Goal: Use online tool/utility: Utilize a website feature to perform a specific function

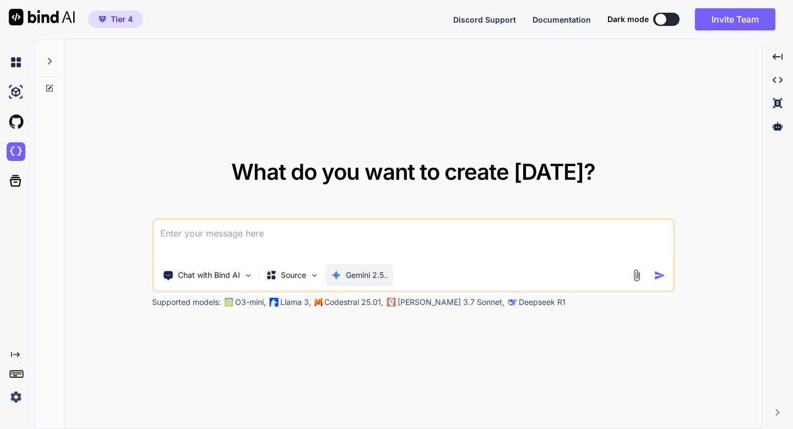
click at [362, 272] on p "Gemini 2.5.." at bounding box center [367, 274] width 42 height 11
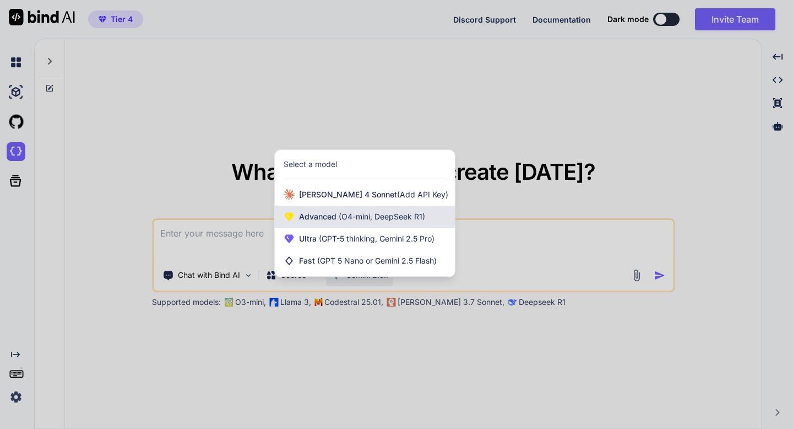
click at [329, 219] on span "Advanced (O4-mini, DeepSeek R1)" at bounding box center [362, 216] width 126 height 11
type textarea "x"
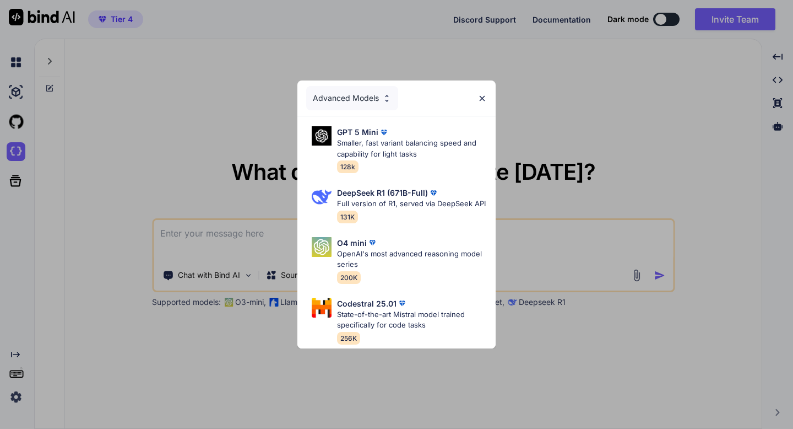
click at [358, 101] on div "Advanced Models" at bounding box center [352, 98] width 92 height 24
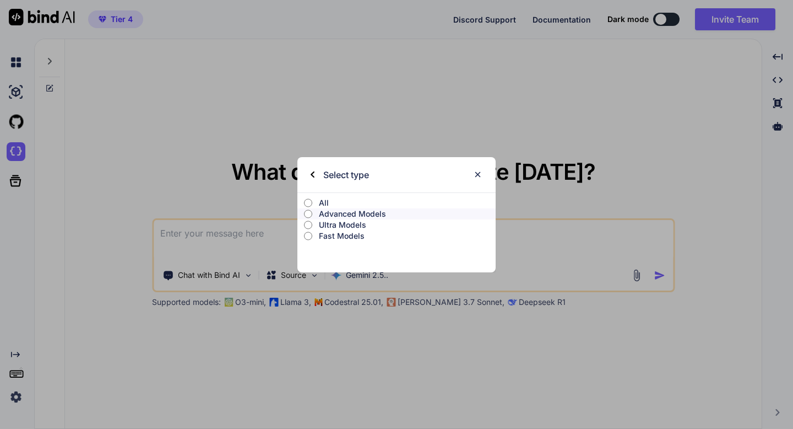
click at [364, 224] on p "Ultra Models" at bounding box center [407, 224] width 177 height 11
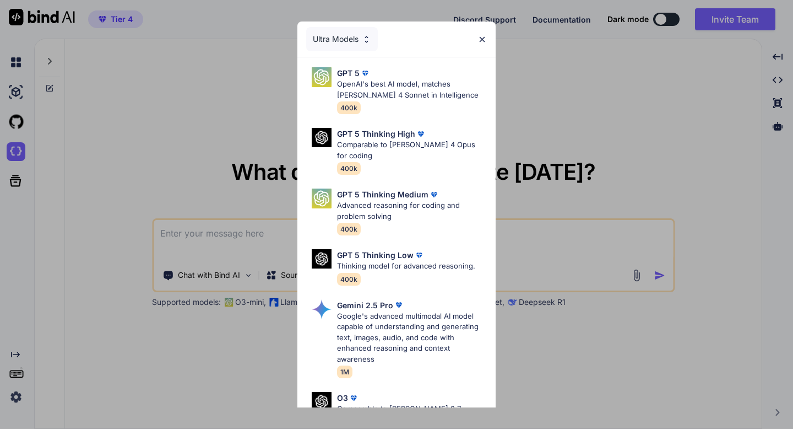
click at [236, 115] on div "Ultra Models GPT 5 OpenAI's best AI model, matches Claude 4 Sonnet in Intellige…" at bounding box center [396, 214] width 793 height 429
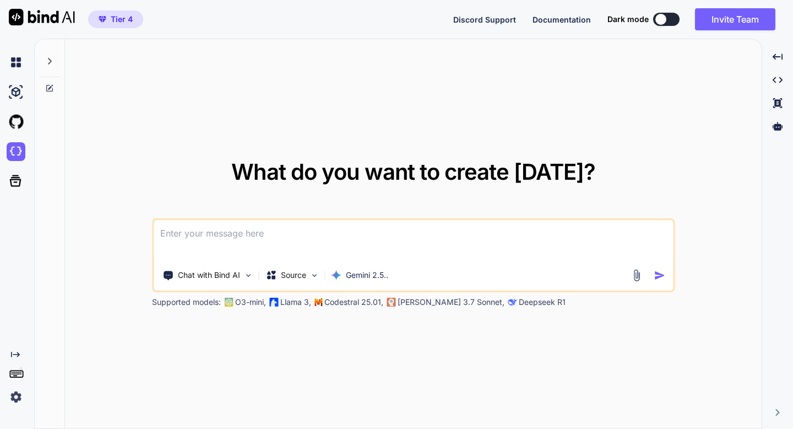
click at [634, 275] on img at bounding box center [636, 275] width 13 height 13
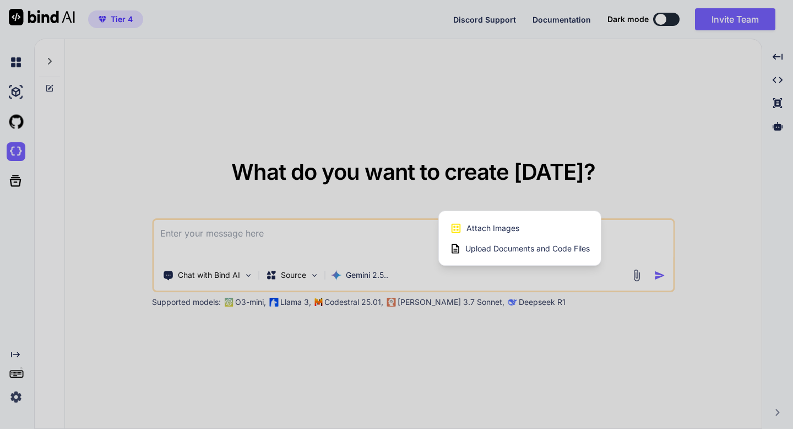
click at [579, 248] on span "Upload Documents and Code Files" at bounding box center [528, 248] width 125 height 11
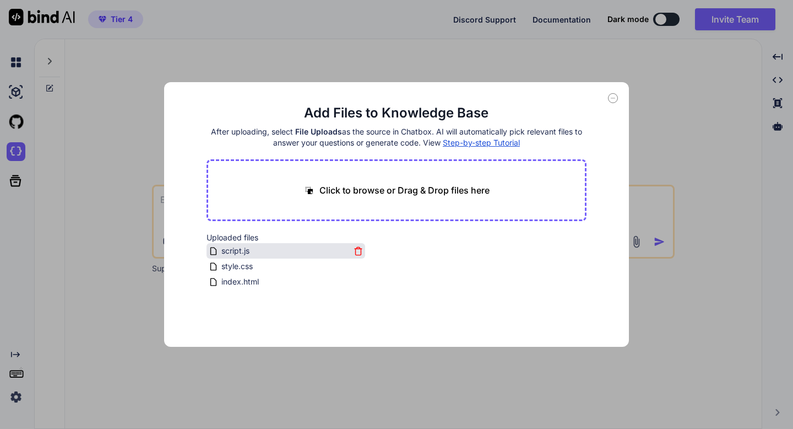
click at [356, 254] on icon at bounding box center [358, 250] width 9 height 9
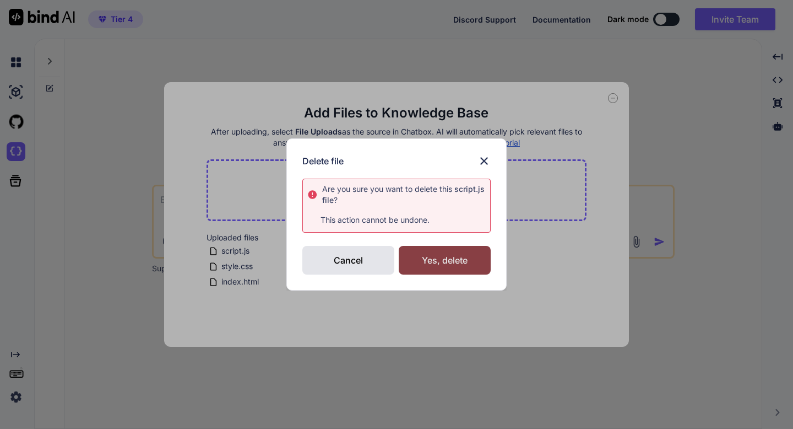
click at [406, 258] on div "Yes, delete" at bounding box center [445, 260] width 92 height 29
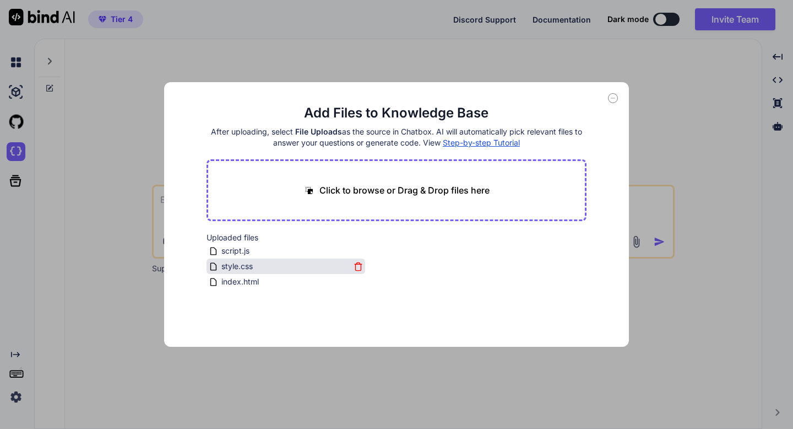
click at [355, 266] on icon at bounding box center [358, 266] width 9 height 9
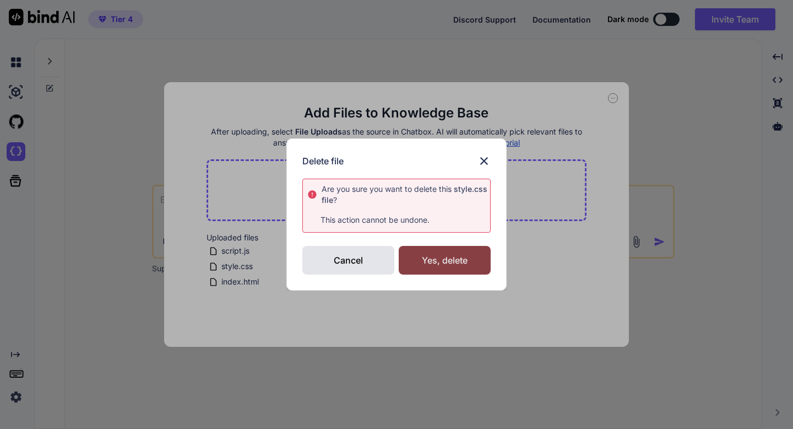
click at [412, 268] on div "Yes, delete" at bounding box center [445, 260] width 92 height 29
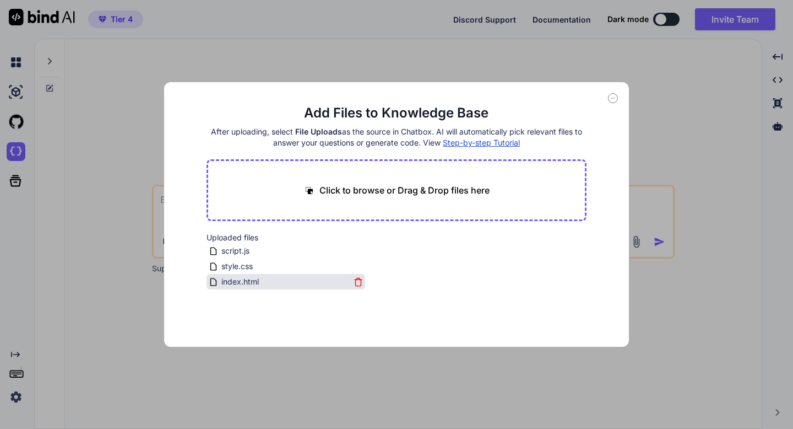
click at [356, 282] on icon at bounding box center [358, 281] width 9 height 9
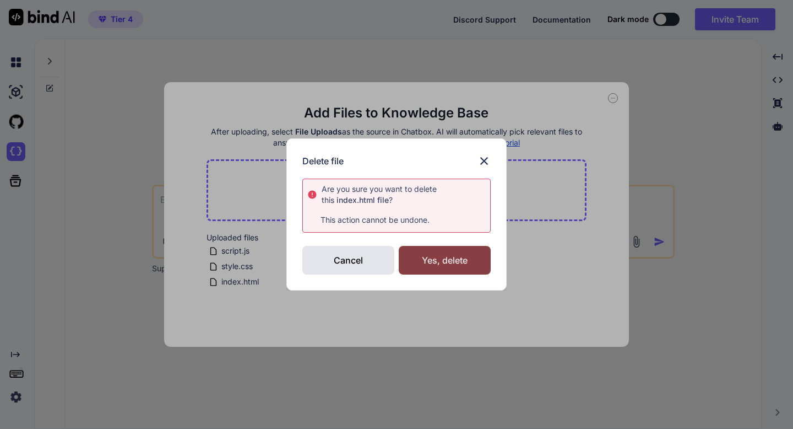
click at [419, 268] on div "Yes, delete" at bounding box center [445, 260] width 92 height 29
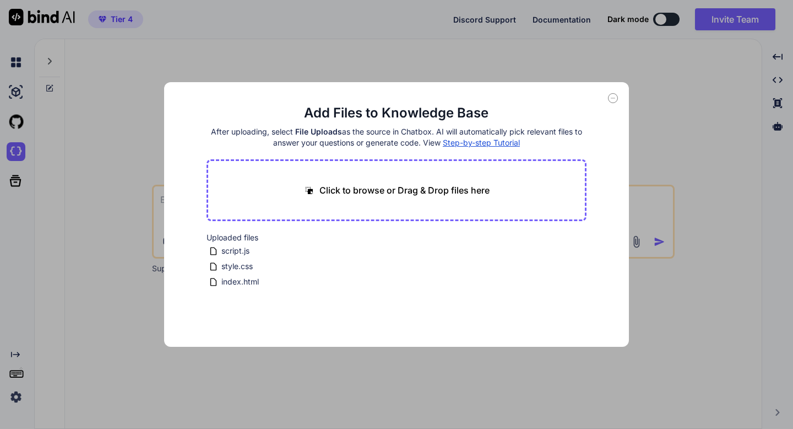
click at [614, 98] on icon at bounding box center [613, 98] width 10 height 10
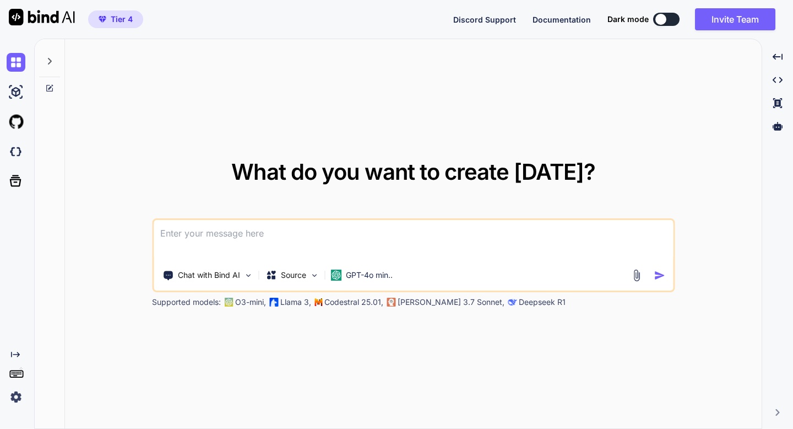
click at [15, 403] on img at bounding box center [16, 396] width 19 height 19
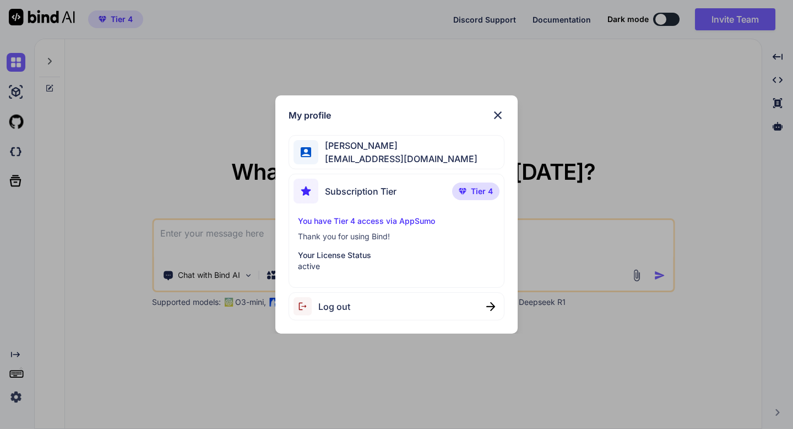
click at [15, 403] on div "My profile Adrian Wheatley amf4life@hotmail.com Subscription Tier Tier 4 You ha…" at bounding box center [396, 214] width 793 height 429
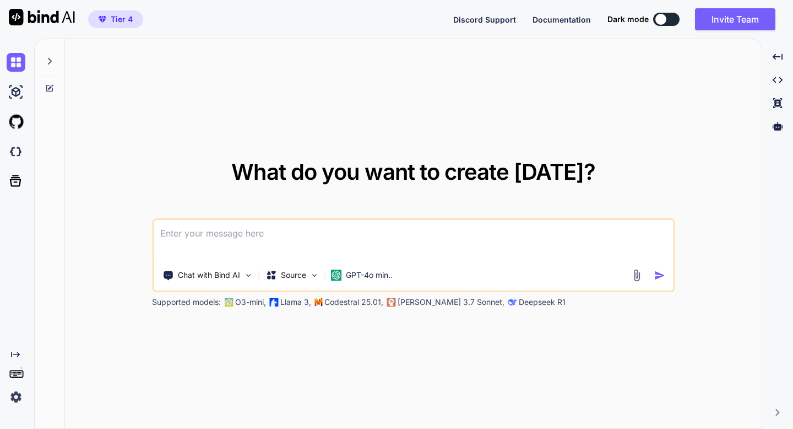
click at [154, 389] on div "What do you want to create today? Chat with Bind AI Source GPT-4o min.. Support…" at bounding box center [413, 234] width 697 height 390
click at [638, 273] on img at bounding box center [636, 275] width 13 height 13
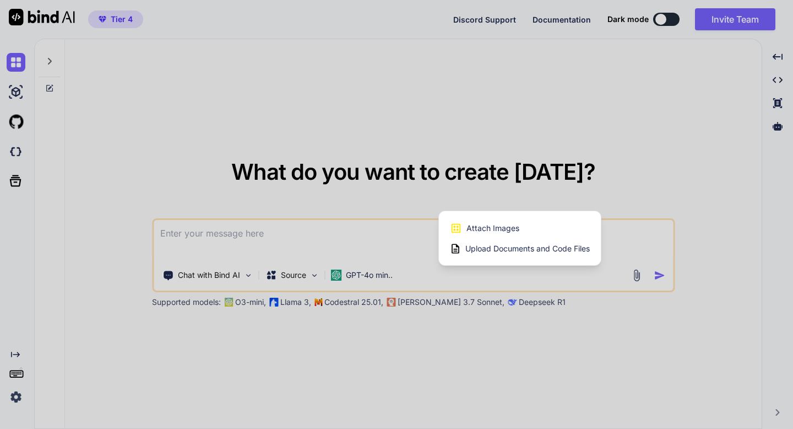
click at [543, 242] on div "Upload Documents and Code Files" at bounding box center [520, 249] width 140 height 20
type textarea "x"
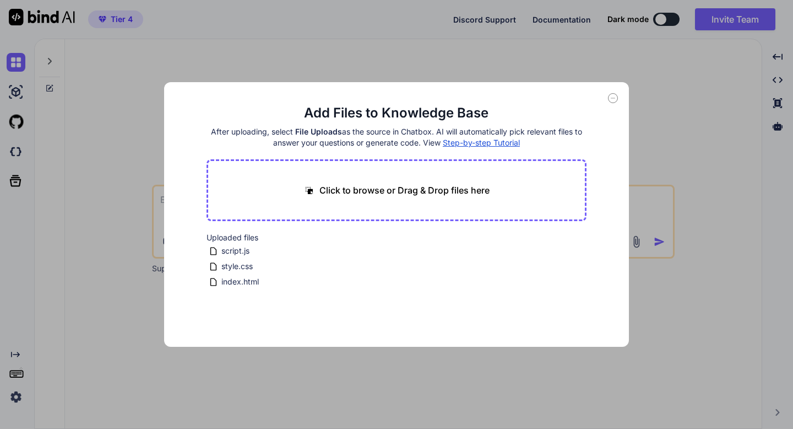
click at [427, 186] on p "Click to browse or Drag & Drop files here" at bounding box center [405, 189] width 170 height 13
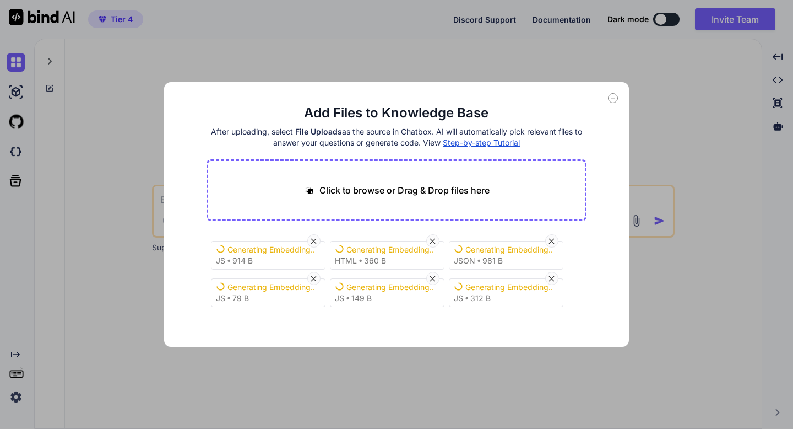
click at [339, 191] on p "Click to browse or Drag & Drop files here" at bounding box center [405, 189] width 170 height 13
click at [374, 187] on p "Click to browse or Drag & Drop files here" at bounding box center [405, 189] width 170 height 13
type input "C:\fakepath\SafeIcon.jsx"
click at [611, 100] on icon at bounding box center [613, 98] width 10 height 10
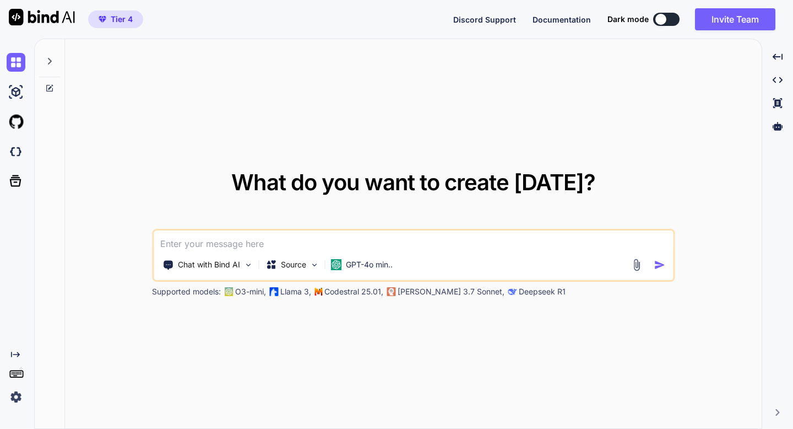
click at [499, 143] on div "What do you want to create today? Chat with Bind AI Source GPT-4o min.. Support…" at bounding box center [413, 234] width 697 height 390
click at [317, 262] on img at bounding box center [314, 264] width 9 height 9
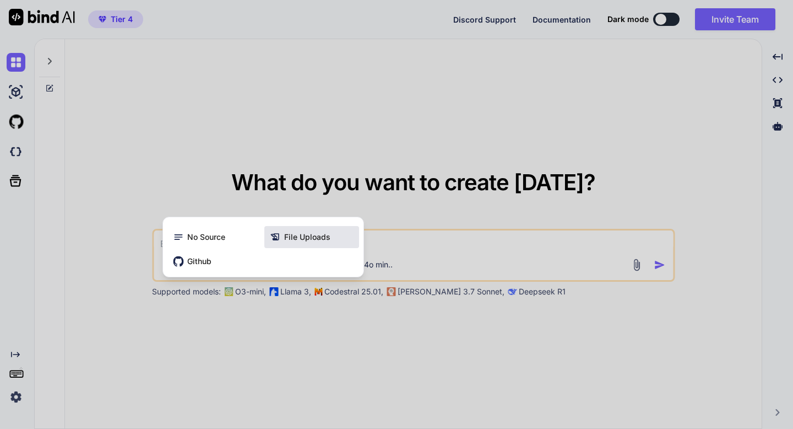
click at [304, 245] on div "File Uploads" at bounding box center [311, 237] width 95 height 22
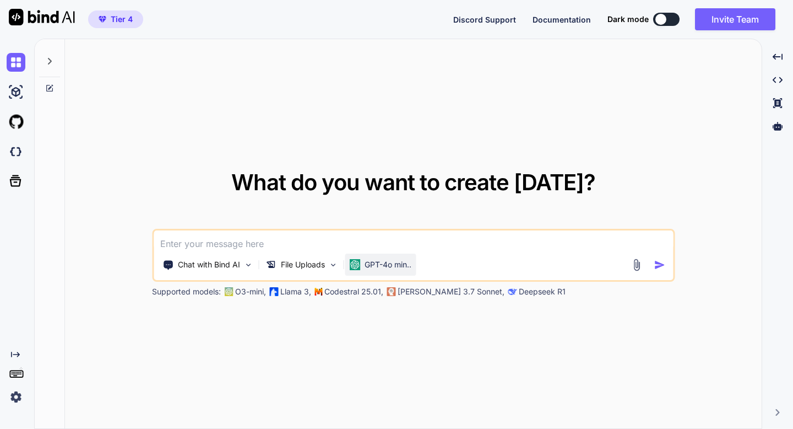
click at [361, 263] on div "GPT-4o min.." at bounding box center [380, 264] width 62 height 11
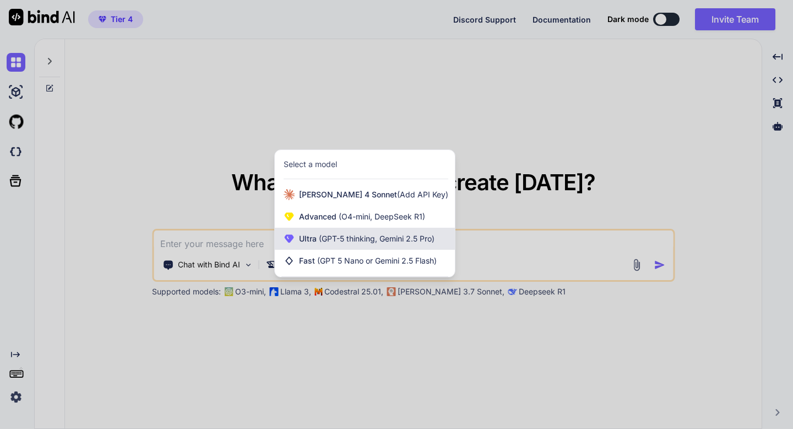
click at [351, 244] on span "Ultra (GPT-5 thinking, Gemini 2.5 Pro)" at bounding box center [367, 238] width 136 height 11
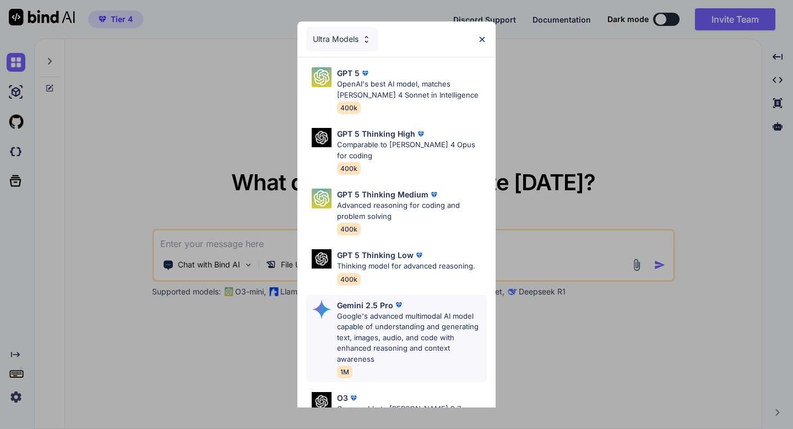
click at [372, 311] on p "Google's advanced multimodal AI model capable of understanding and generating t…" at bounding box center [412, 338] width 150 height 54
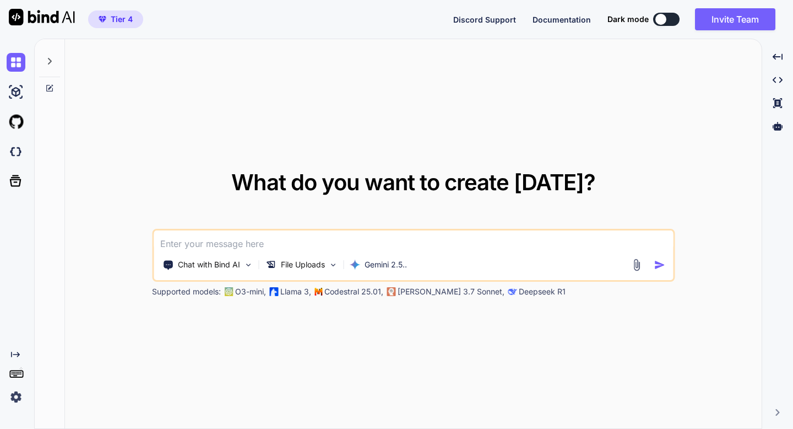
click at [276, 244] on textarea at bounding box center [414, 240] width 520 height 20
type textarea "Look at this information how to I clean it up"
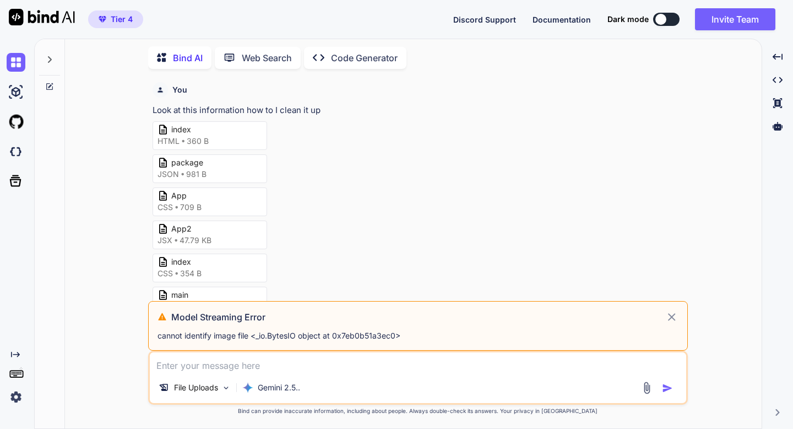
scroll to position [18, 0]
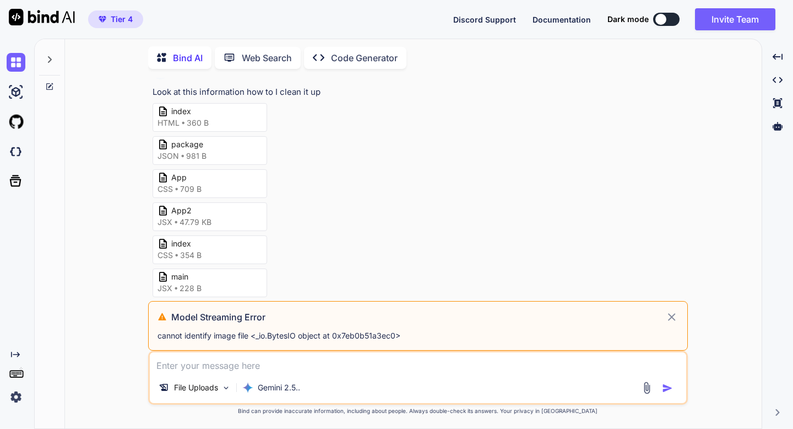
click at [672, 316] on icon at bounding box center [672, 316] width 13 height 13
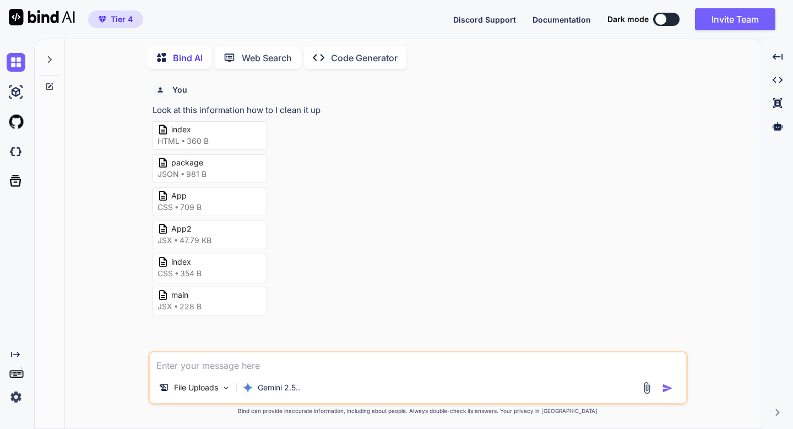
click at [306, 110] on p "Look at this information how to I clean it up" at bounding box center [419, 110] width 533 height 13
copy div "Look at this information how to I clean it up"
click at [300, 358] on textarea at bounding box center [418, 362] width 537 height 20
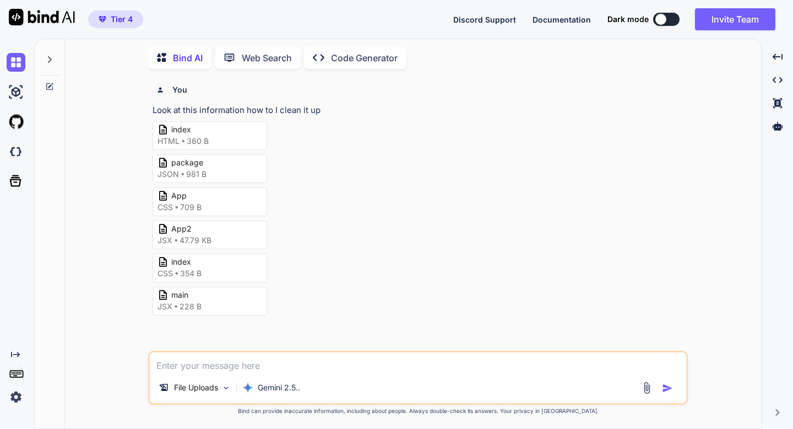
paste textarea "Look at this information how to I clean it up"
type textarea "Look at this information how to I clean it up"
click at [667, 382] on img "button" at bounding box center [667, 387] width 11 height 11
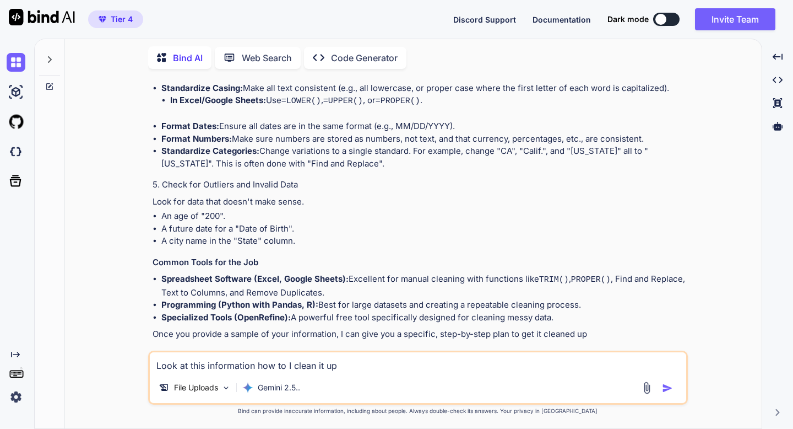
scroll to position [758, 0]
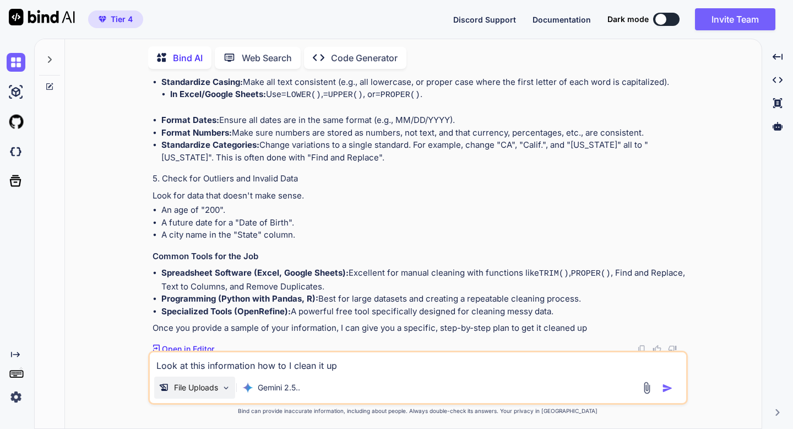
click at [193, 386] on p "File Uploads" at bounding box center [196, 387] width 44 height 11
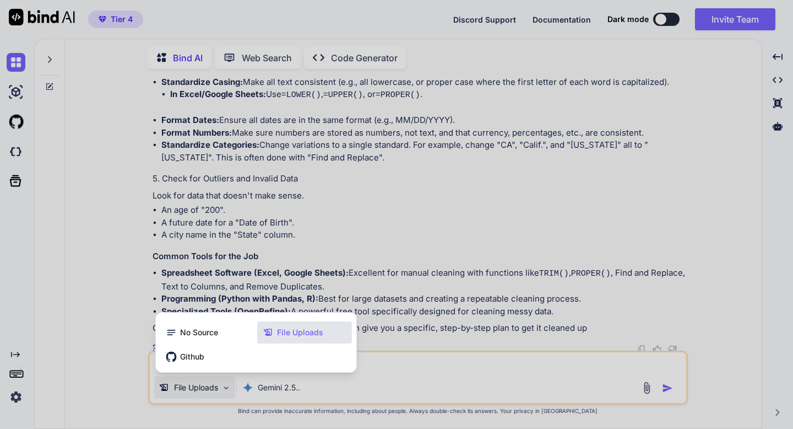
click at [268, 333] on icon at bounding box center [268, 332] width 11 height 11
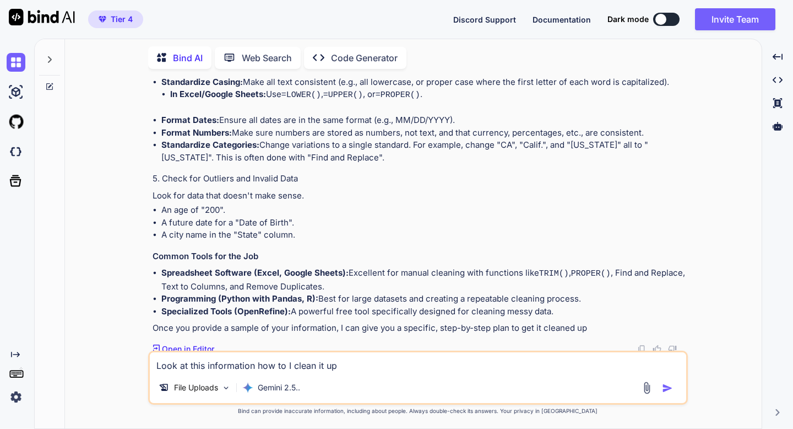
click at [272, 368] on textarea "Look at this information how to I clean it up" at bounding box center [418, 362] width 537 height 20
type textarea "Look at the uploaded files"
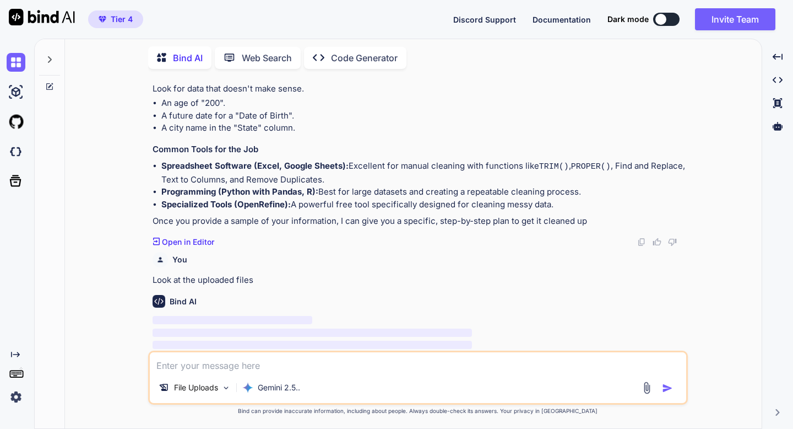
scroll to position [874, 0]
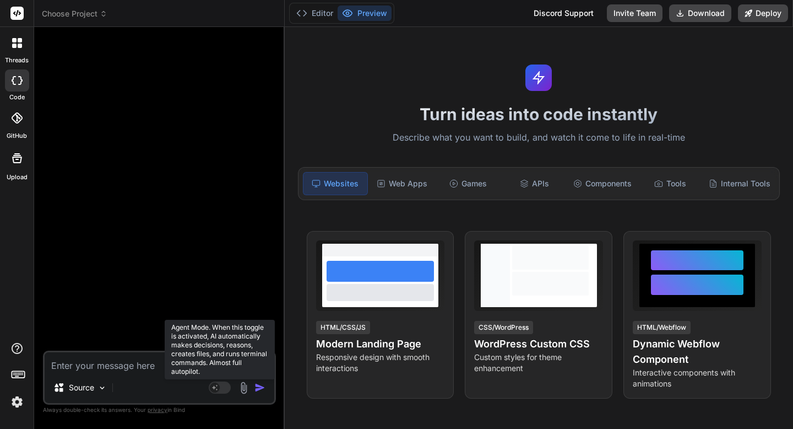
click at [212, 388] on rect at bounding box center [215, 387] width 10 height 10
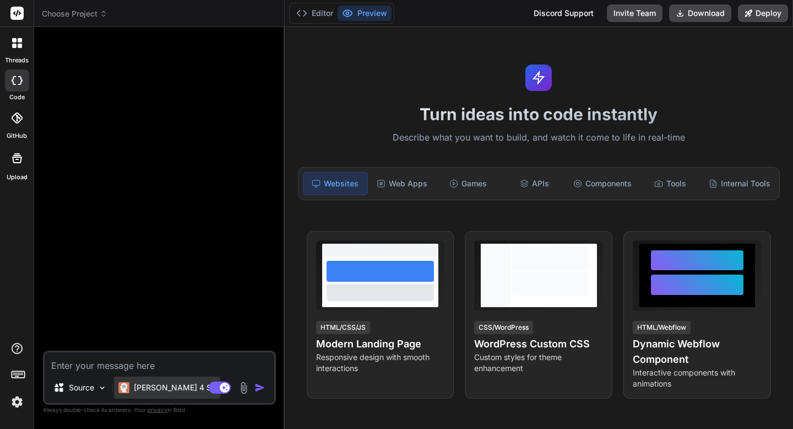
click at [164, 382] on p "[PERSON_NAME] 4 S.." at bounding box center [175, 387] width 82 height 11
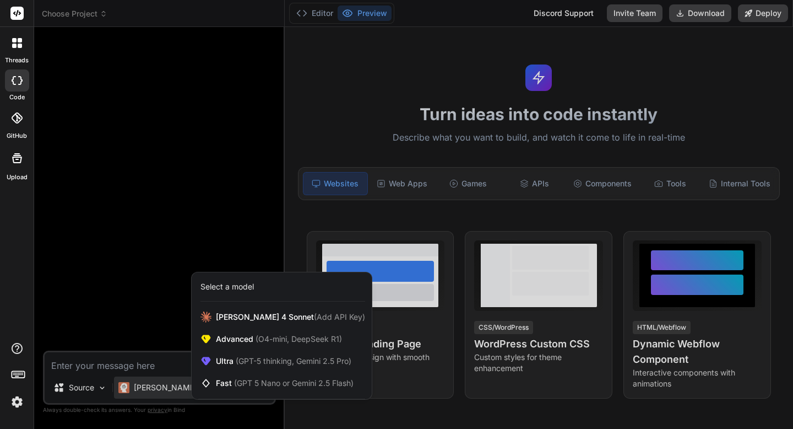
click at [163, 362] on div at bounding box center [396, 214] width 793 height 429
type textarea "x"
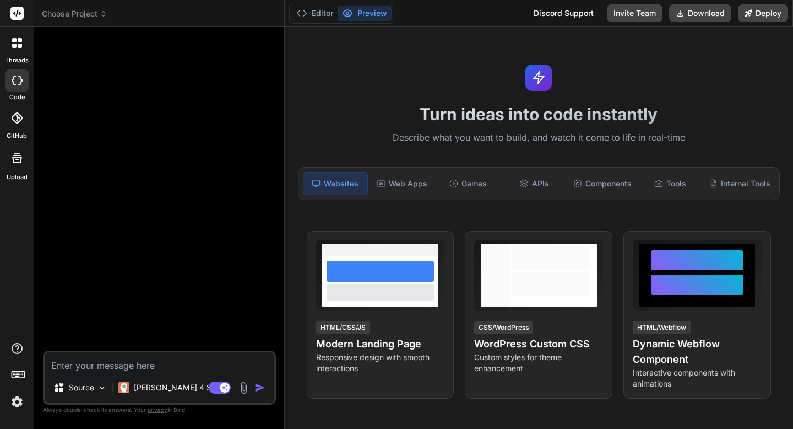
click at [163, 362] on textarea at bounding box center [160, 362] width 230 height 20
paste textarea "# Loremips Dolorsitametc Adipisc - Elit Seddo Eiusmodtemp Incidi ## Utlabor Etd…"
type textarea "# Loremips Dolorsitametc Adipisc - Elit Seddo Eiusmodtemp Incidi ## Utlabor Etd…"
type textarea "x"
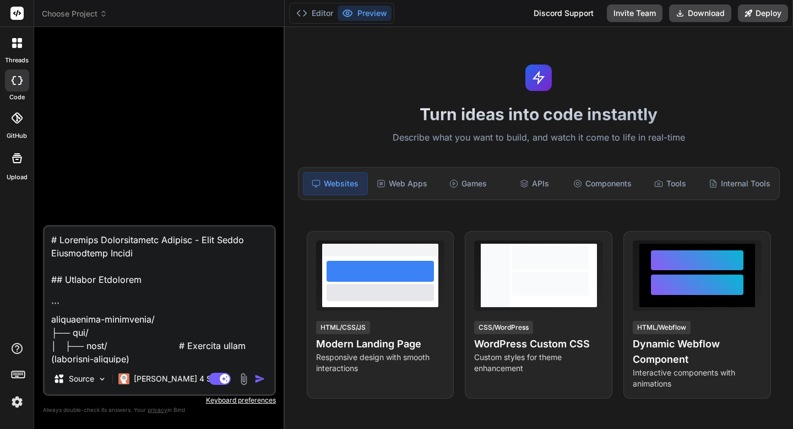
type textarea "# Loremips Dolorsitametc Adipisc - Elit Seddo Eiusmodtemp Incidi ## Utlabor Etd…"
click at [258, 380] on img "button" at bounding box center [260, 378] width 11 height 11
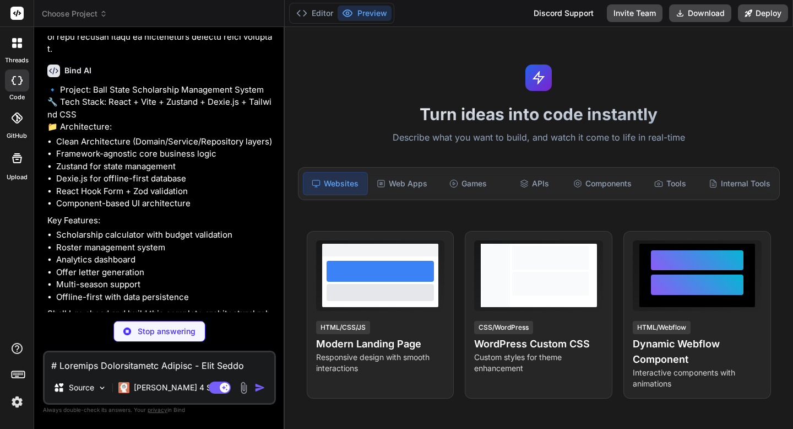
scroll to position [5170, 0]
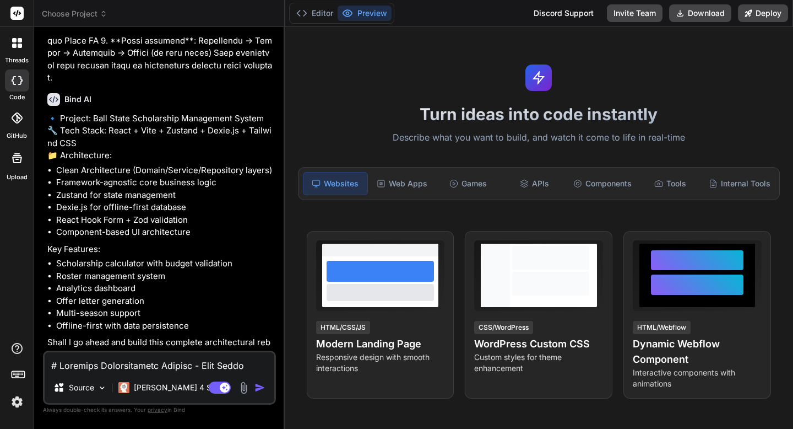
type textarea "x"
click at [117, 363] on textarea at bounding box center [160, 362] width 230 height 20
type textarea "y"
type textarea "x"
type textarea "ye"
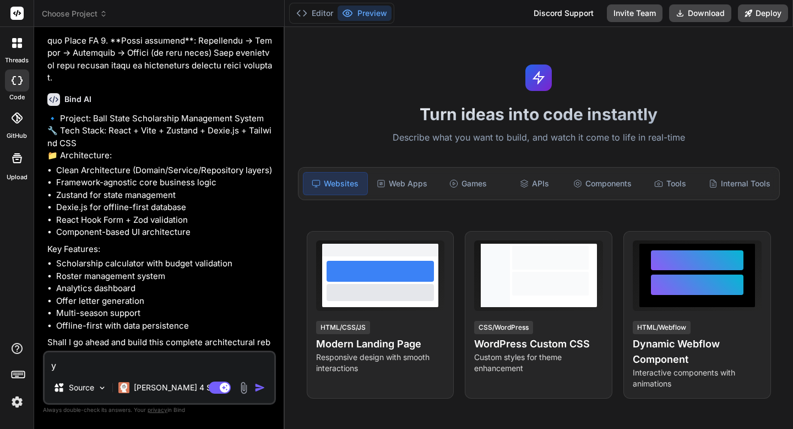
type textarea "x"
type textarea "yes"
type textarea "x"
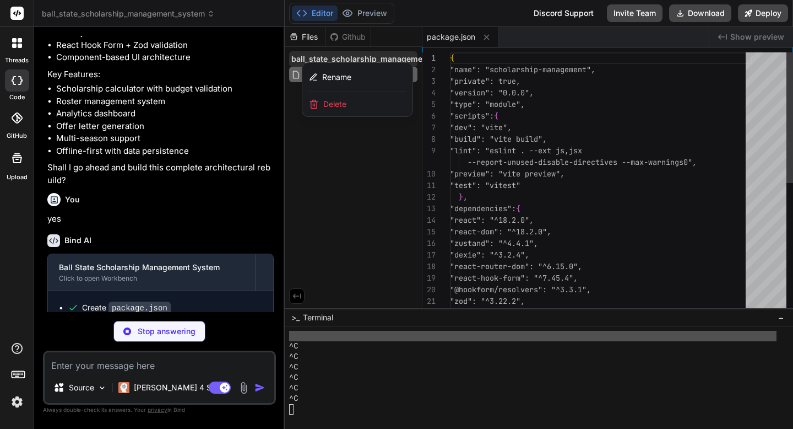
scroll to position [5362, 0]
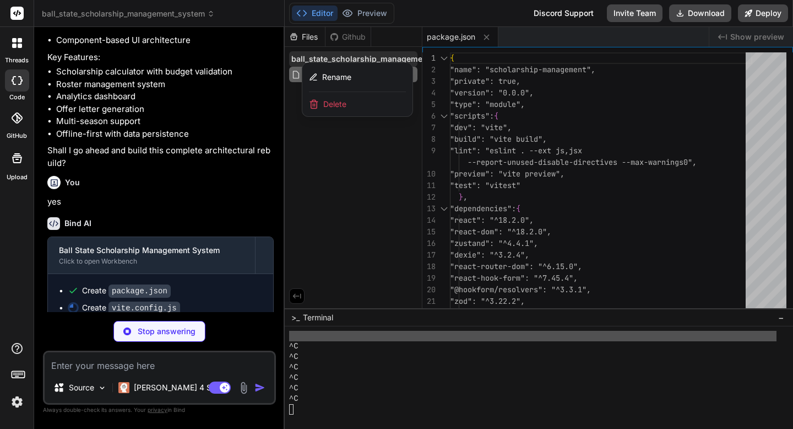
type textarea "x"
type textarea "'@': '/src', '@/core': '/src/core', '@/infrastructure': '/src/infrastructure', …"
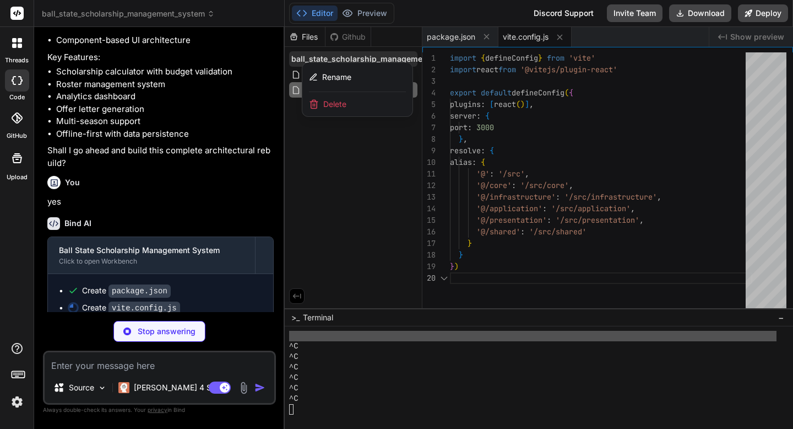
scroll to position [104, 0]
type textarea "x"
type textarea "} }, fontFamily: { sans: ['Inter', 'system-ui', 'sans-serif'], } }, }, plugins:…"
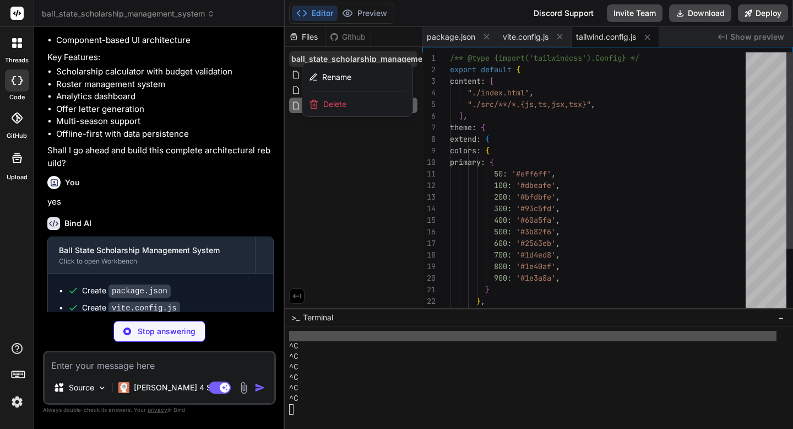
type textarea "x"
type textarea "export default { plugins: { tailwindcss: {}, autoprefixer: {}, }, }"
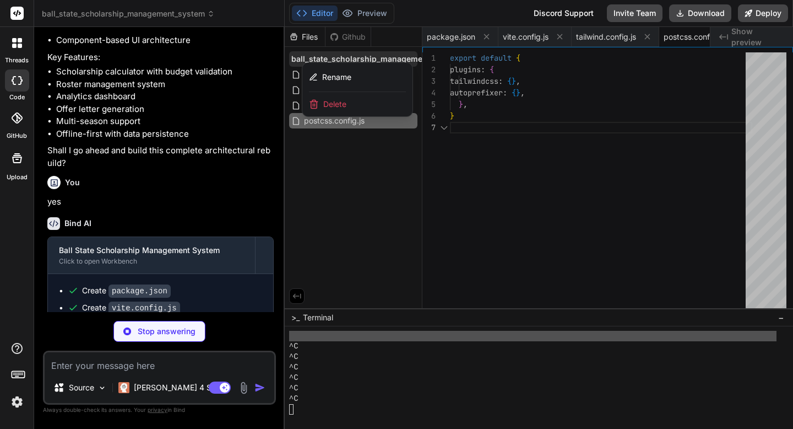
scroll to position [69, 0]
click at [332, 182] on div at bounding box center [539, 228] width 509 height 402
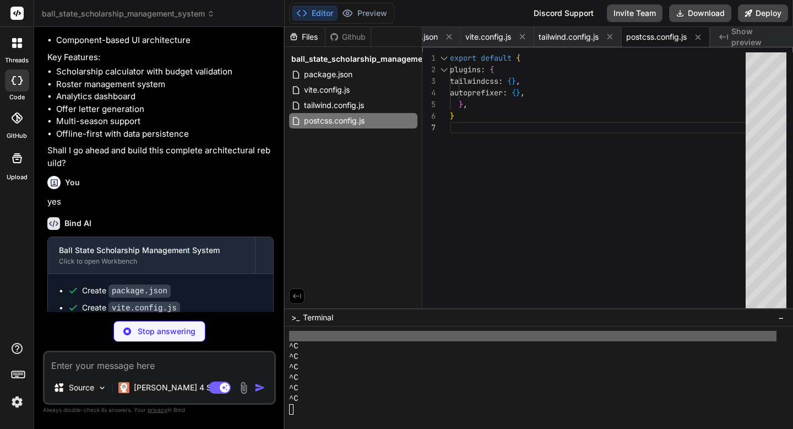
type textarea "x"
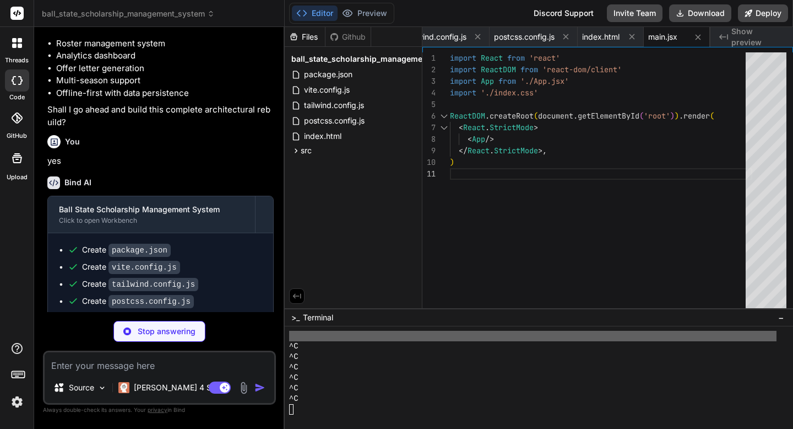
scroll to position [5446, 0]
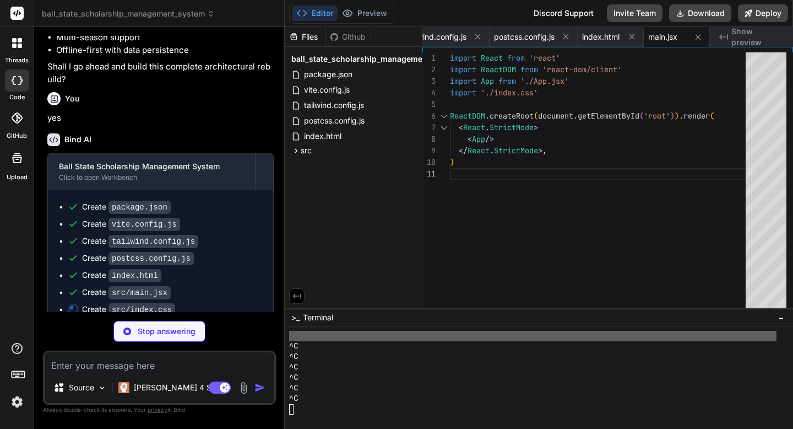
type textarea "x"
type textarea "@apply bg-white rounded-xl shadow-sm border border-gray-200; } .stat-card { @ap…"
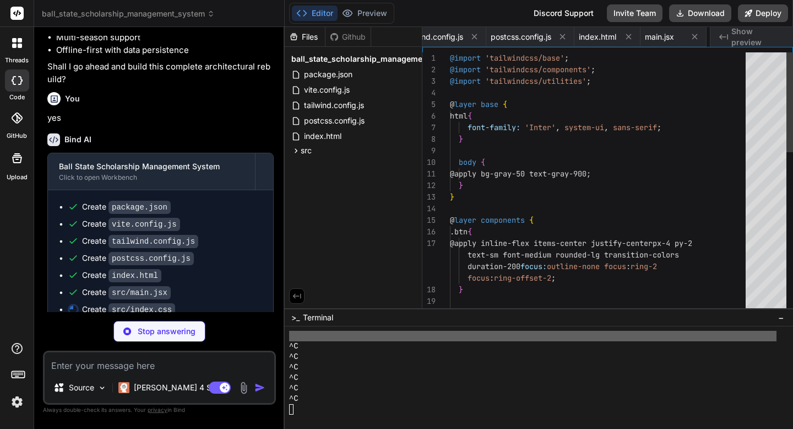
scroll to position [0, 239]
type textarea "x"
type textarea ") } export default App"
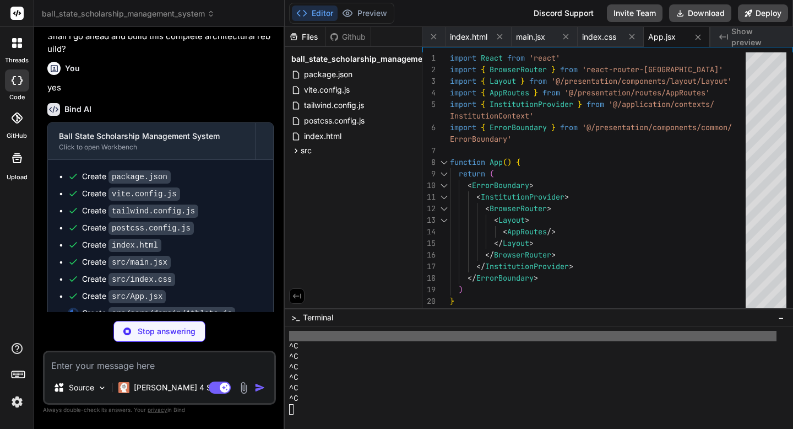
scroll to position [5479, 0]
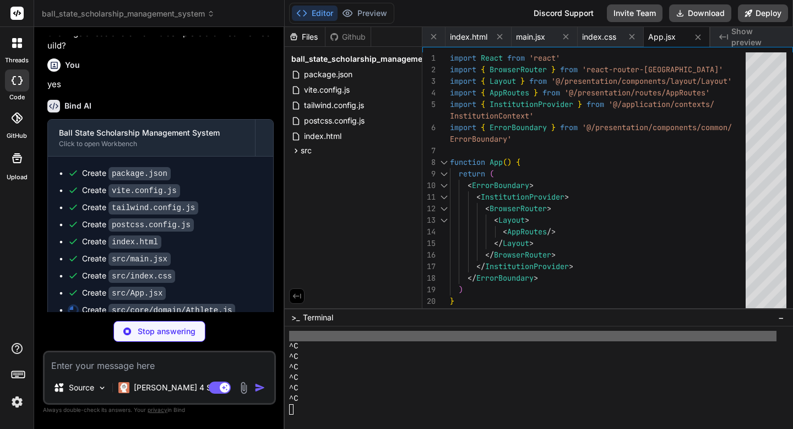
type textarea "x"
type textarea "}"
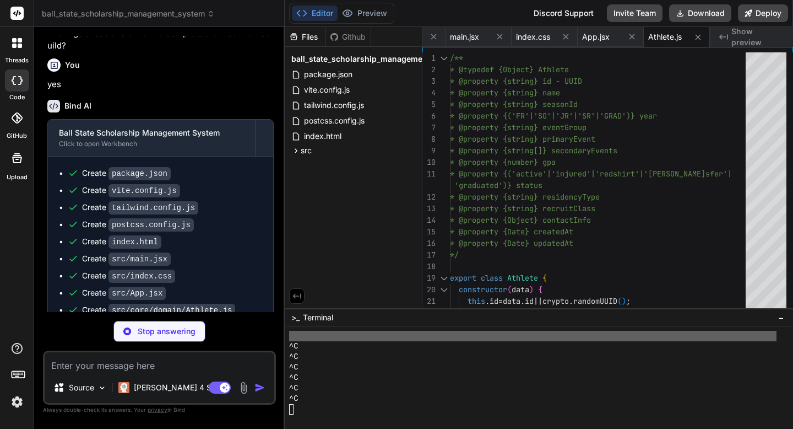
scroll to position [5496, 0]
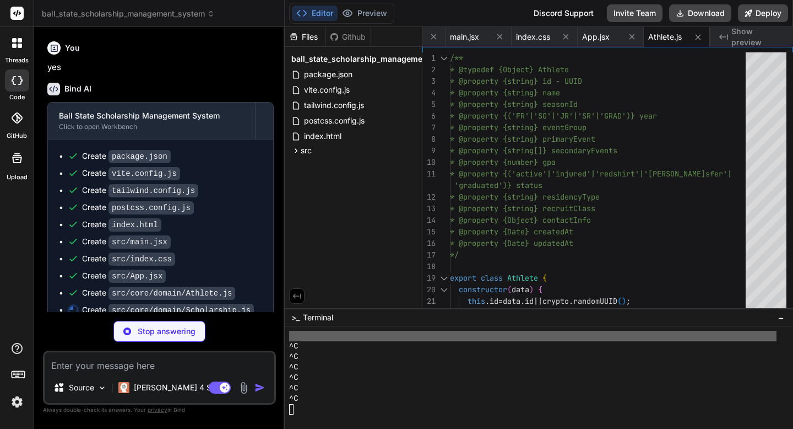
type textarea "x"
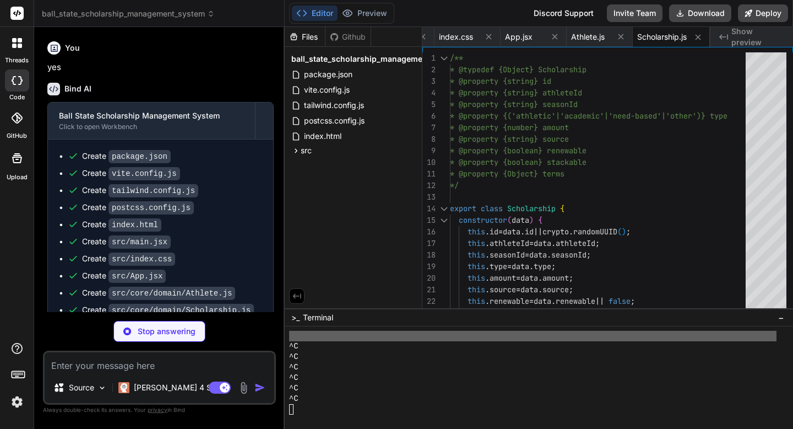
scroll to position [5513, 0]
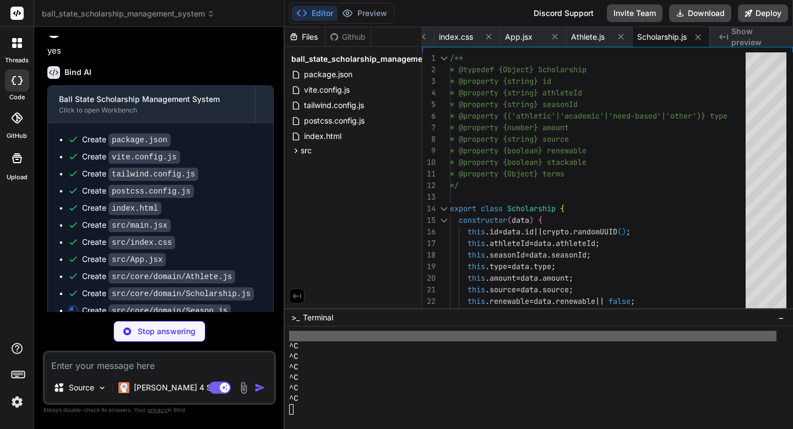
type textarea "x"
type textarea "endDate: json.endDate ? new Date(json.endDate) : null, createdAt: new Date(json…"
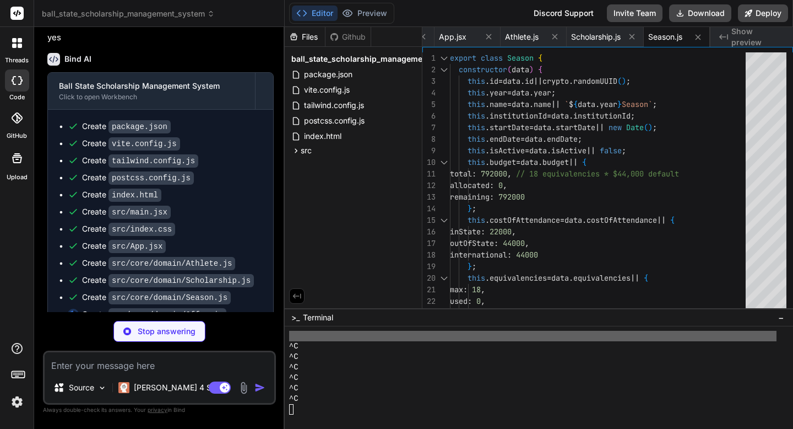
scroll to position [5530, 0]
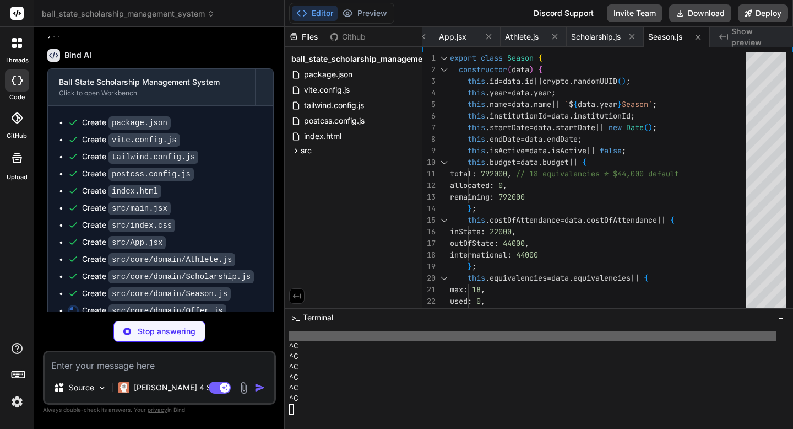
type textarea "x"
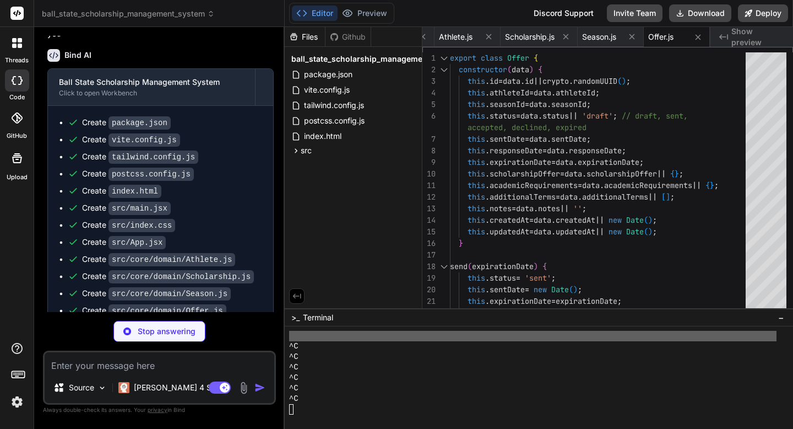
scroll to position [5547, 0]
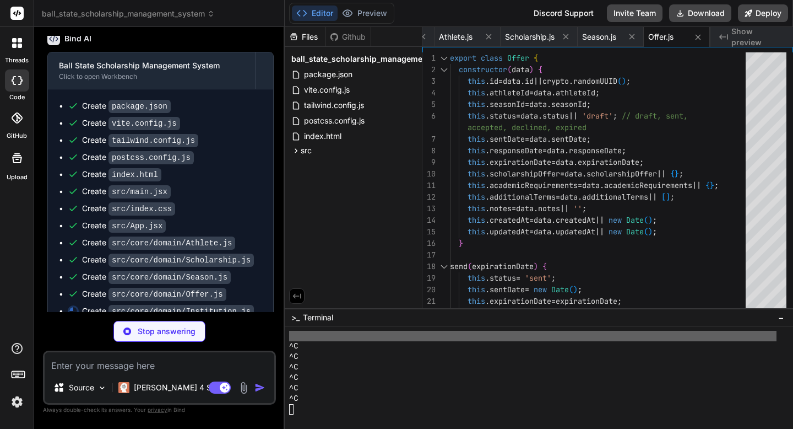
type textarea "x"
type textarea "createdAt: new Date(json.createdAt), updatedAt: new Date(json.updatedAt) }); } }"
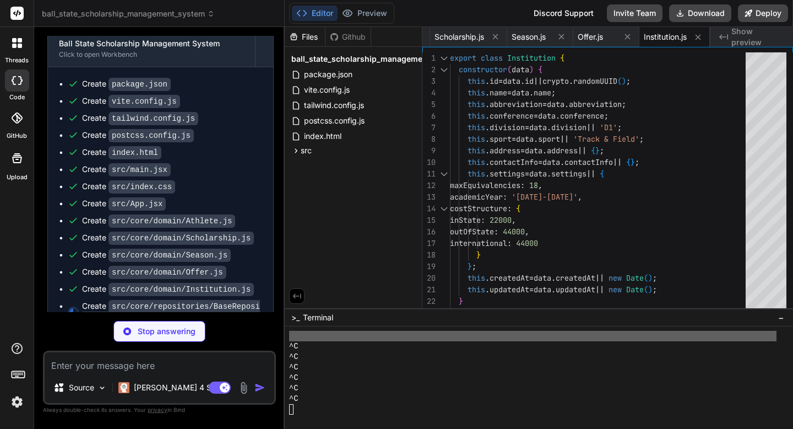
scroll to position [5575, 0]
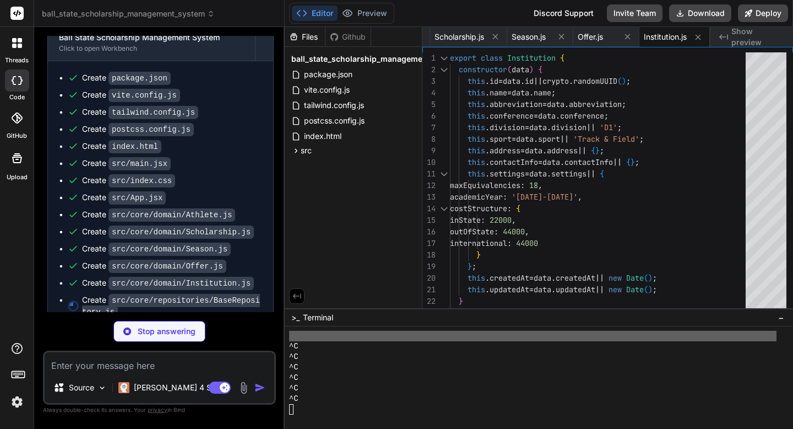
type textarea "x"
type textarea "return data; } // Transaction support async transaction(callback) { return db.t…"
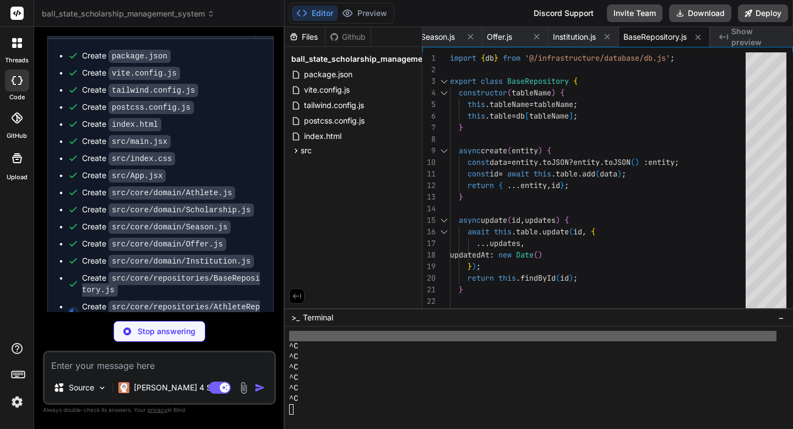
scroll to position [5603, 0]
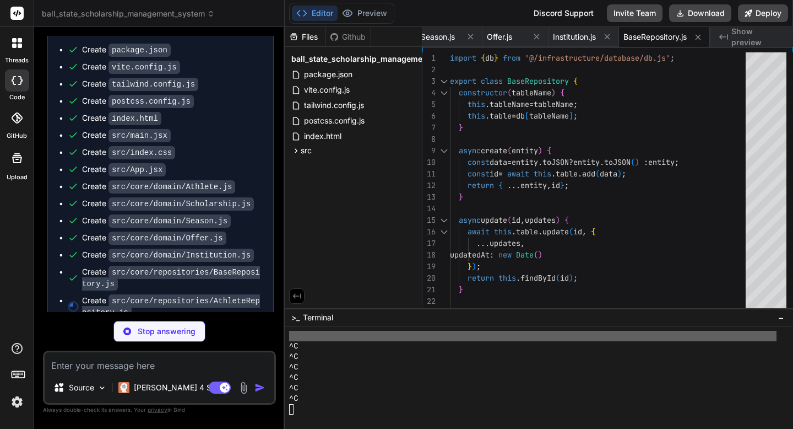
type textarea "x"
type textarea "}"
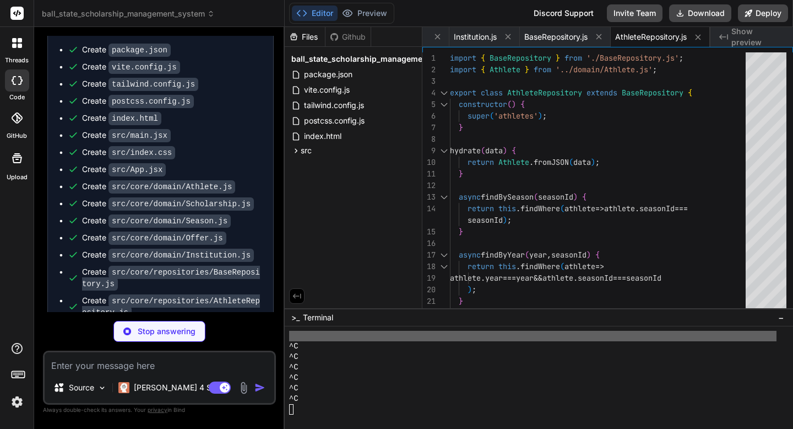
scroll to position [5631, 0]
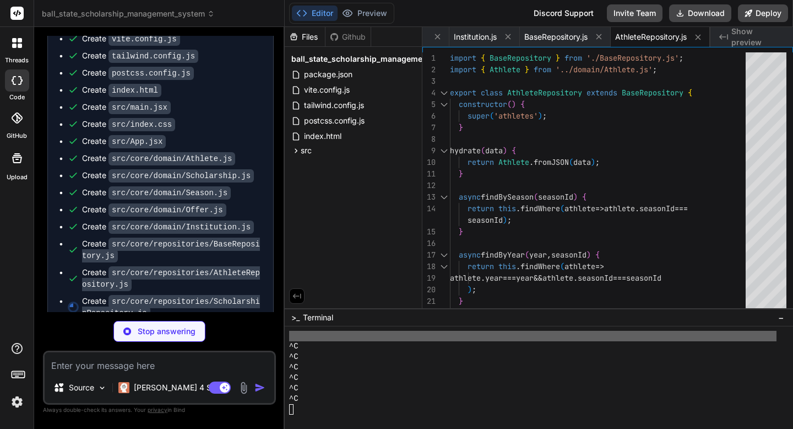
type textarea "x"
type textarea "summary.byAthlete[scholarship.athleteId].count += 1; }); return summary; } }"
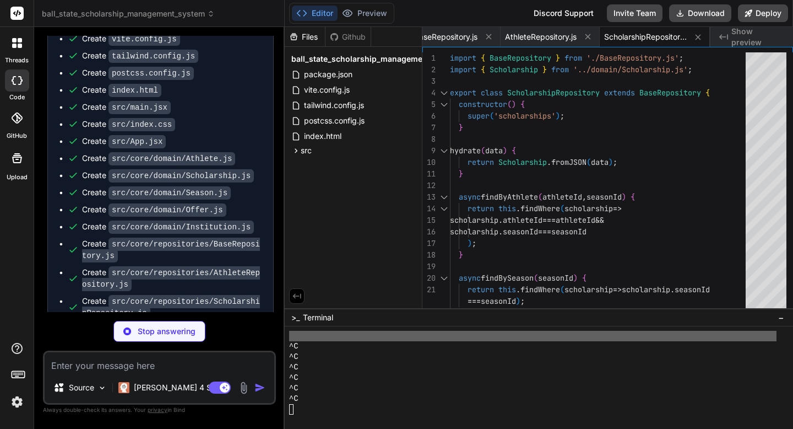
scroll to position [5659, 0]
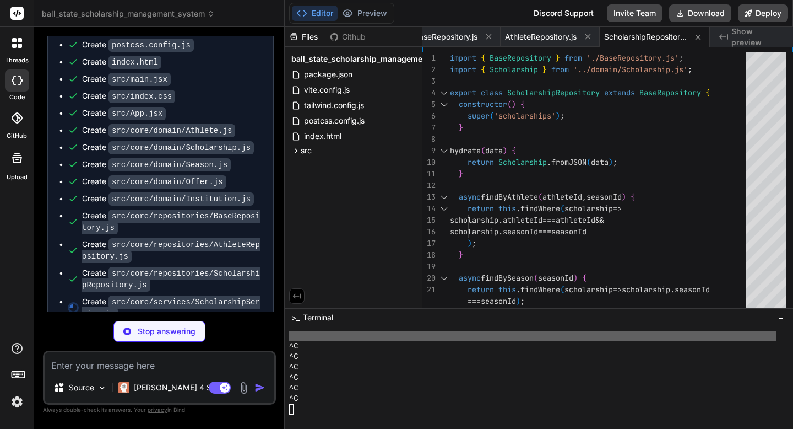
type textarea "x"
type textarea "return (amount / costOfAttendance) * 100; } }"
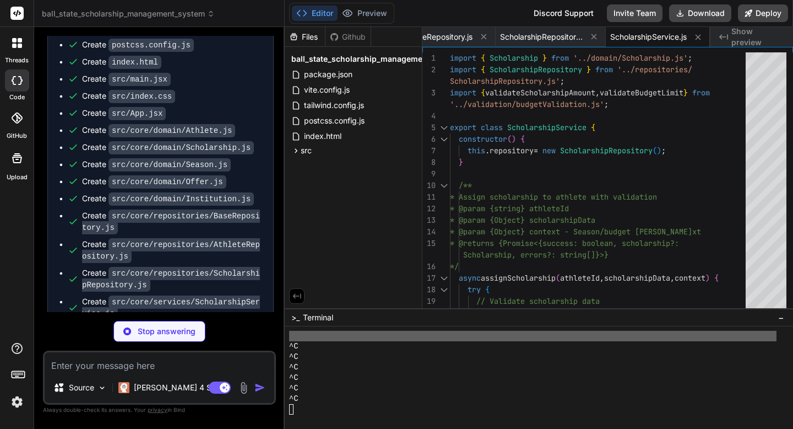
scroll to position [5687, 0]
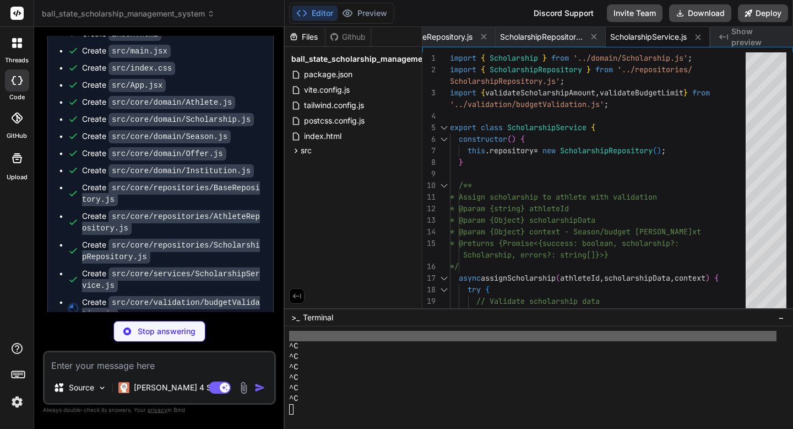
type textarea "x"
type textarea "remaining: 792000 }; }"
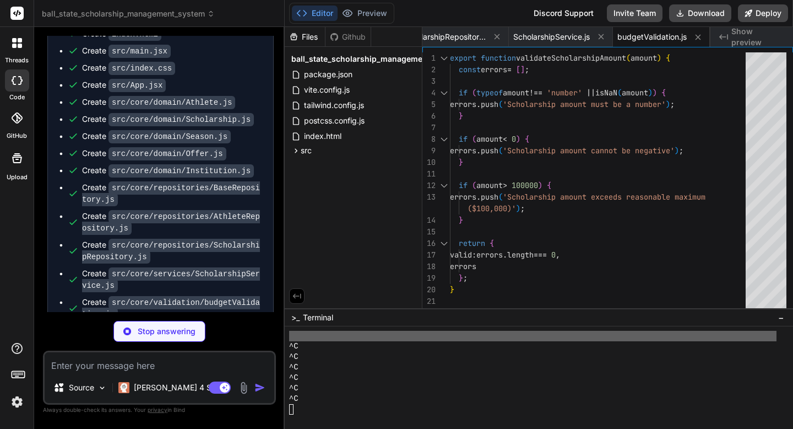
scroll to position [5704, 0]
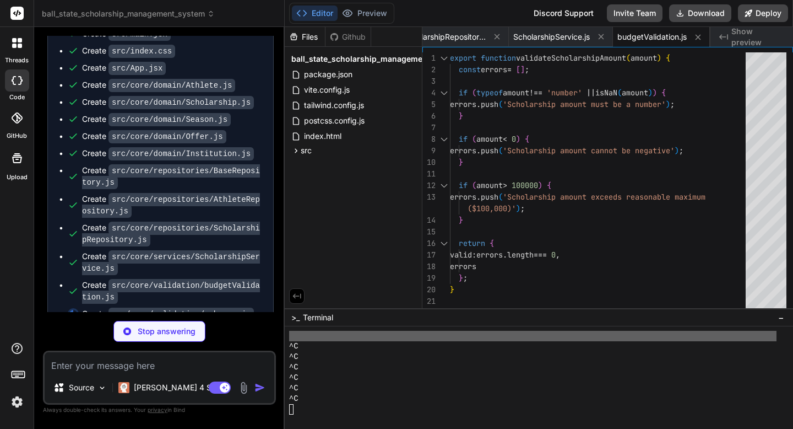
type textarea "x"
type textarea "max: z.number().min(0, 'Max equivalencies cannot be negative').max(50, 'Exceeds…"
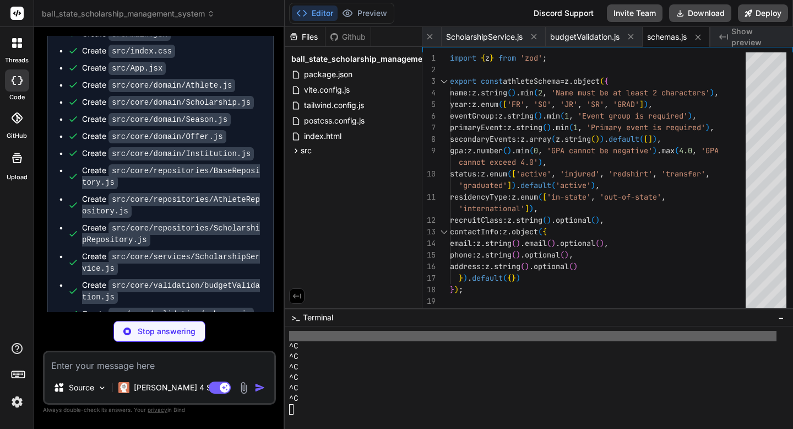
scroll to position [5732, 0]
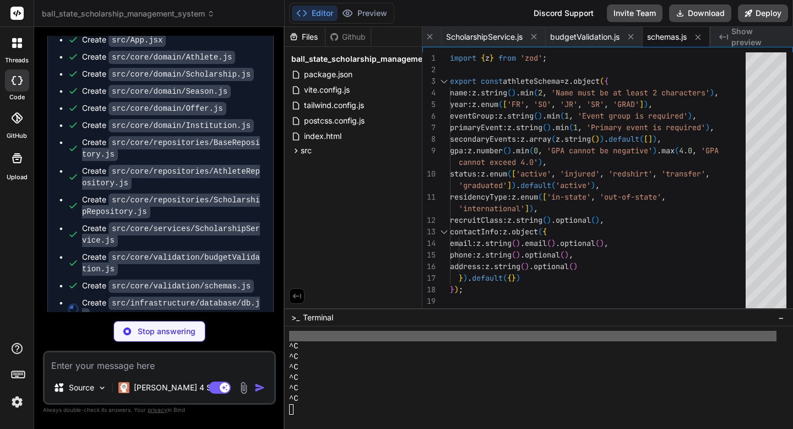
type textarea "x"
type textarea "export default db;"
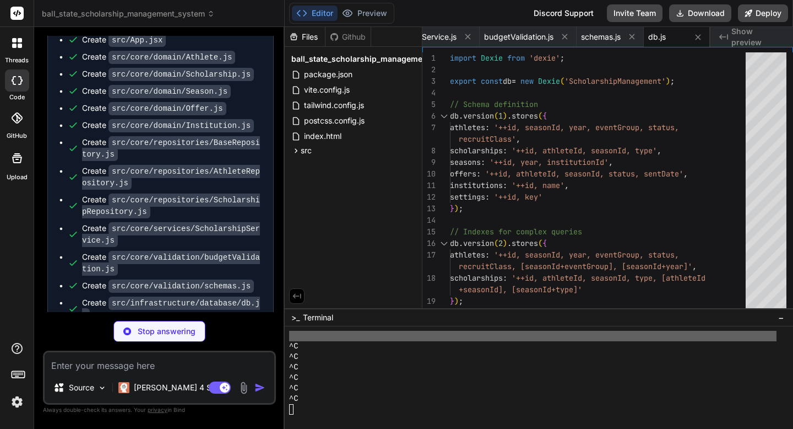
type textarea "x"
type textarea "}, multiEvents: { name: 'Multi-Events', events: ['Pentathlon', 'Heptathlon', 'D…"
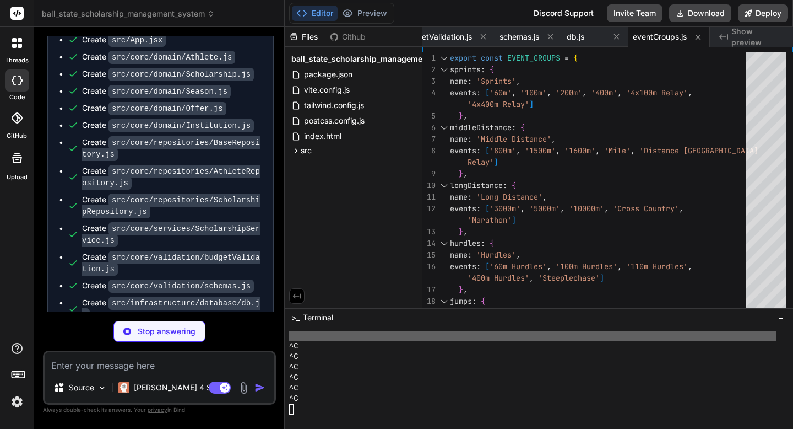
type textarea "x"
type textarea "multiplier: 2 }, international: { name: 'International', multiplier: 2 } };"
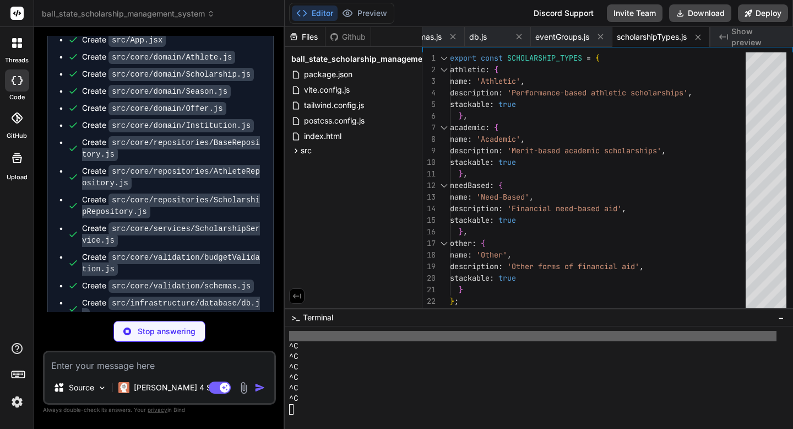
type textarea "x"
type textarea "}) } ), { name: 'AthleteStore' } ) );"
type textarea "x"
type textarea "} ), { name: 'SeasonStore' } ) );"
type textarea "x"
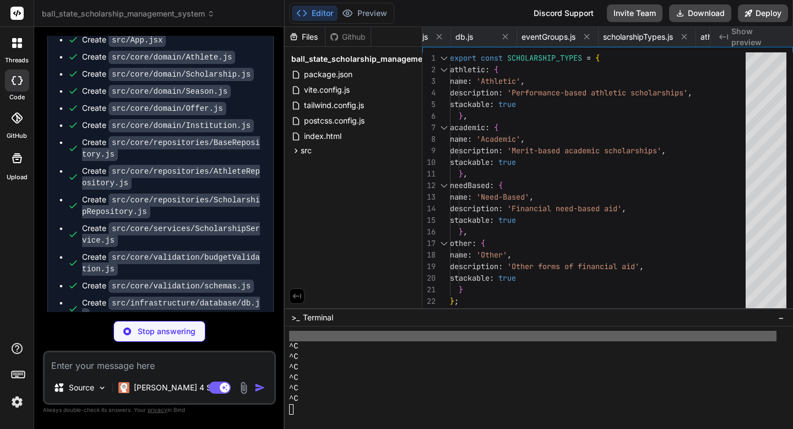
type textarea "refresh: () => loadAthletes(currentSeason?.id) } }; }"
type textarea "x"
type textarea "); });"
type textarea "x"
type textarea "});"
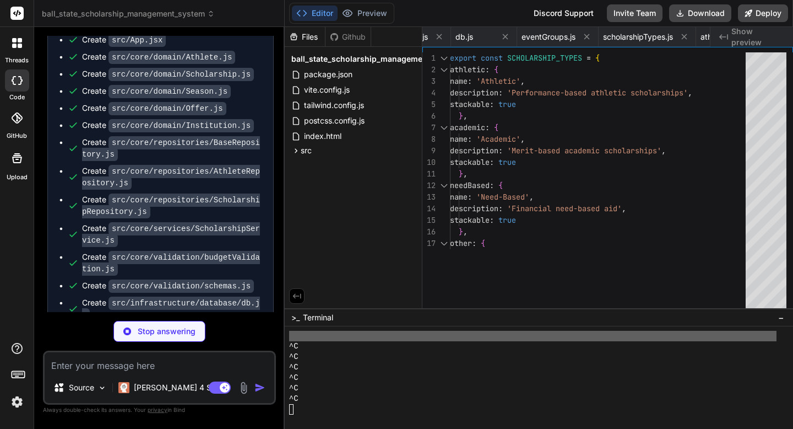
type textarea "x"
type textarea "647z"></path> </svg> )} {children} </motion.button> ); }"
type textarea "x"
type textarea "</AnimatePresence>, document.body ); }"
type textarea "x"
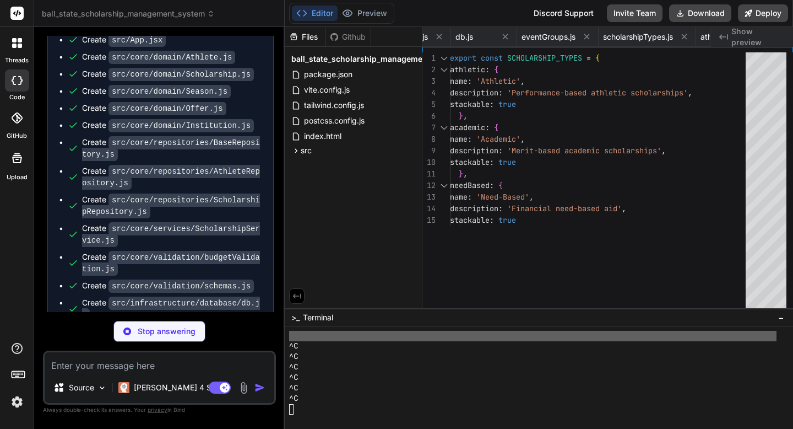
type textarea "} }"
type textarea "x"
type textarea "</div> </div> </div> </header> ); }"
type textarea "x"
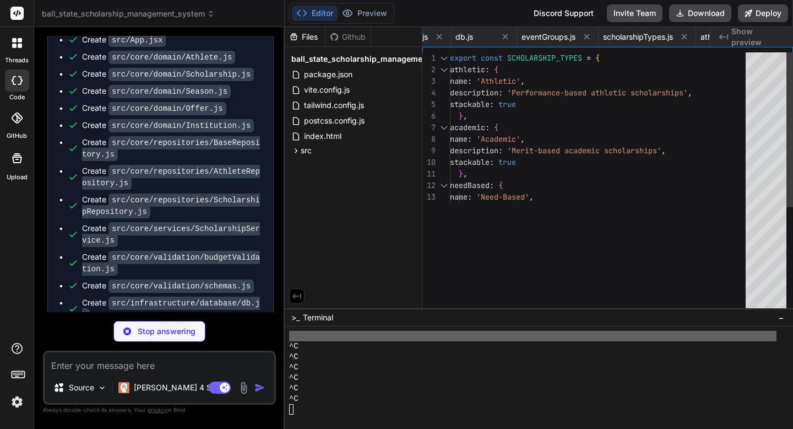
type textarea "</div> </div> ); }"
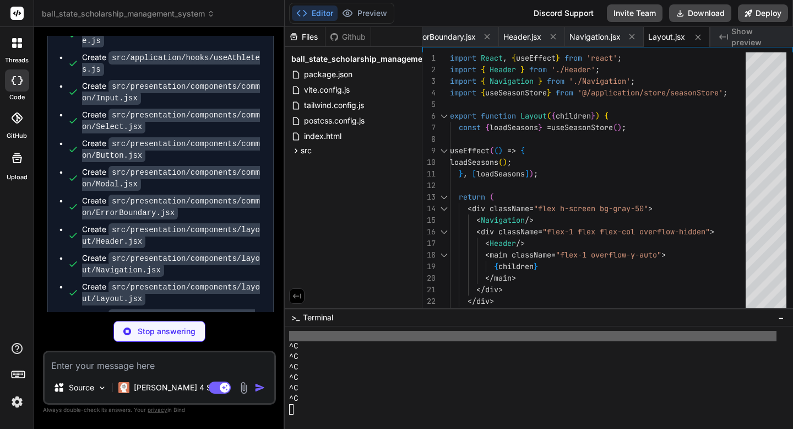
scroll to position [6126, 0]
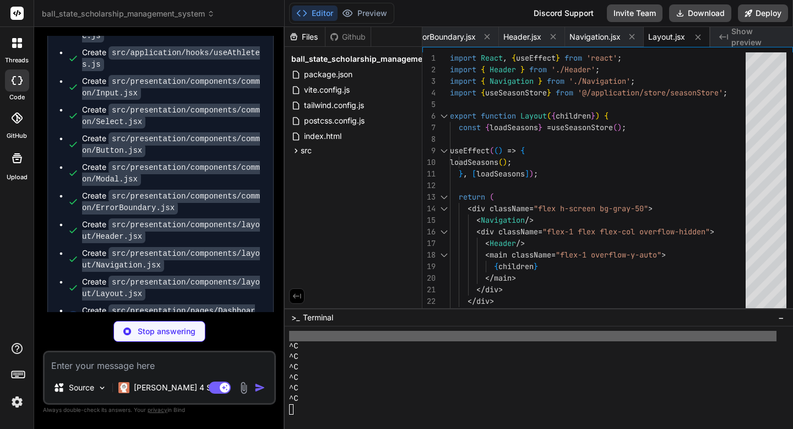
type textarea "x"
type textarea "); }"
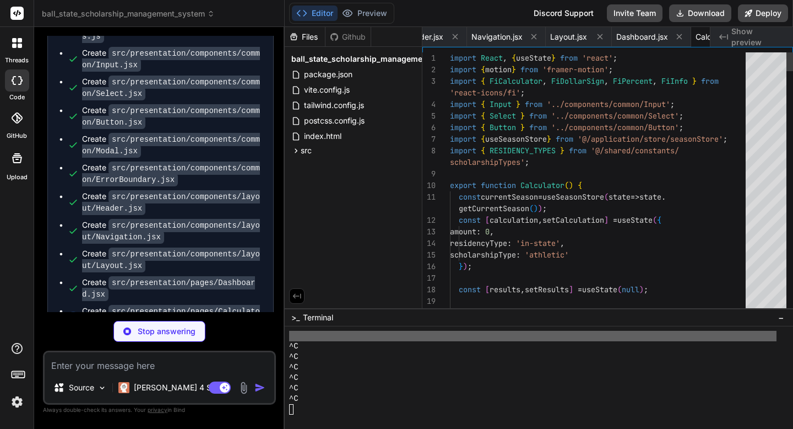
scroll to position [0, 2439]
type textarea "x"
type textarea "}"
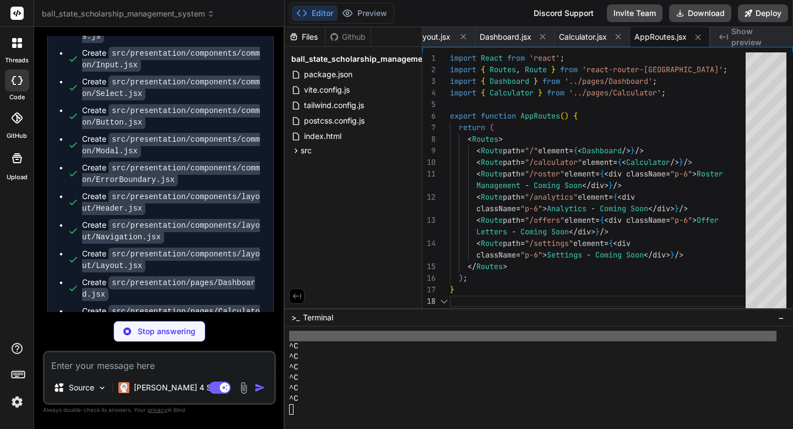
scroll to position [12, 0]
type textarea "x"
type textarea "export function useInstitution() { const context = useContext(InstitutionContex…"
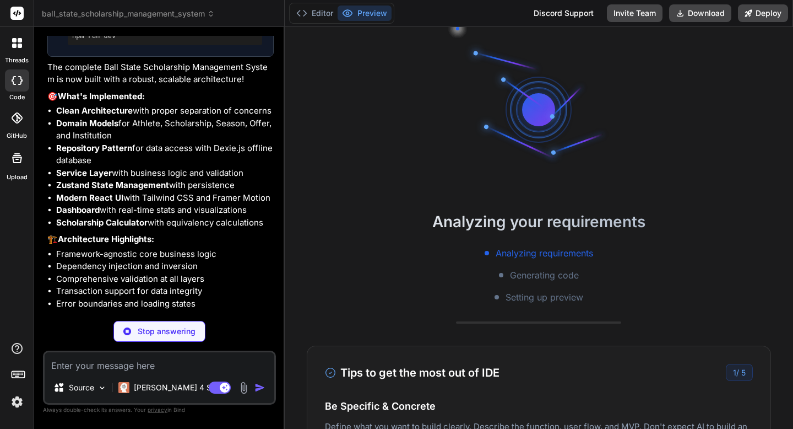
scroll to position [6588, 0]
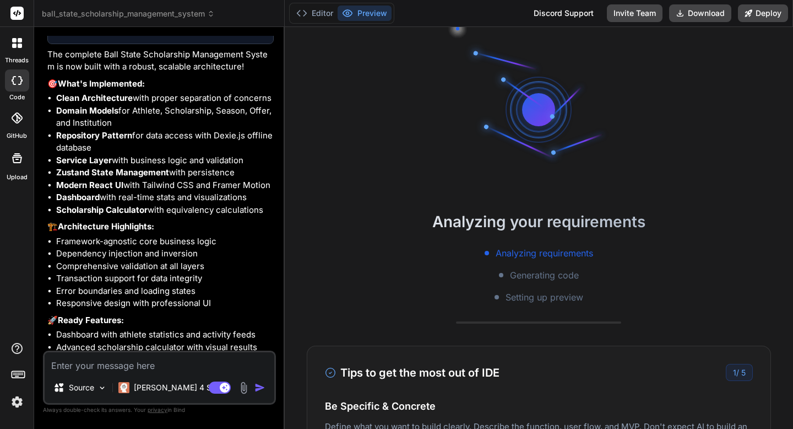
type textarea "x"
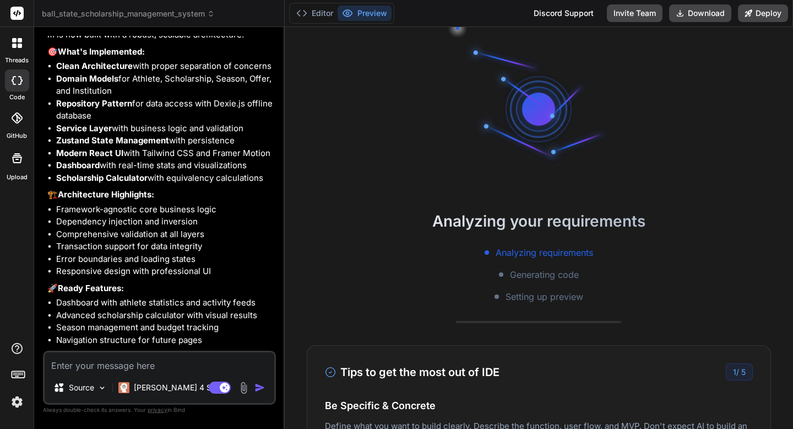
scroll to position [0, 0]
click at [320, 17] on button "Editor" at bounding box center [315, 13] width 46 height 15
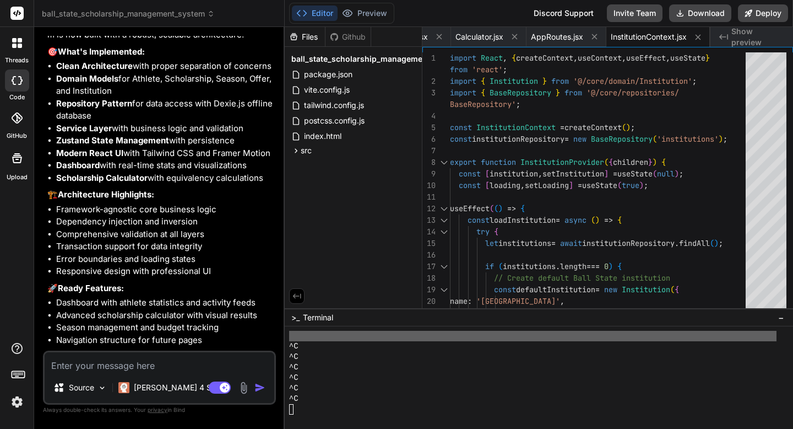
scroll to position [586, 0]
click at [365, 15] on button "Preview" at bounding box center [365, 13] width 54 height 15
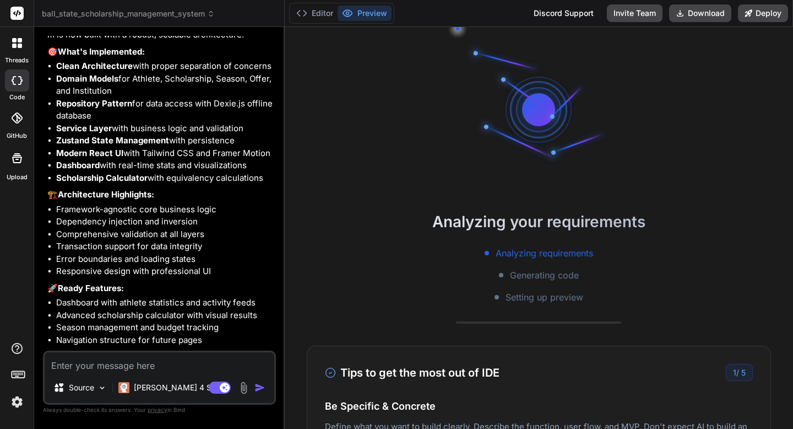
scroll to position [6631, 0]
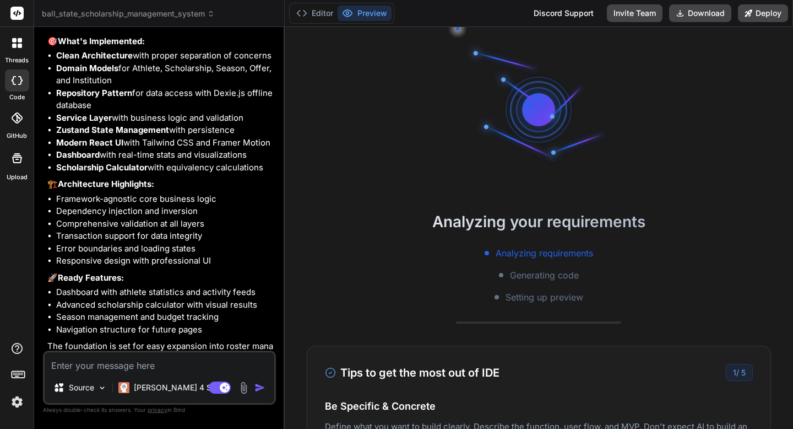
click at [101, 364] on textarea at bounding box center [160, 362] width 230 height 20
click at [522, 224] on h2 "Analyzing your requirements" at bounding box center [539, 221] width 509 height 23
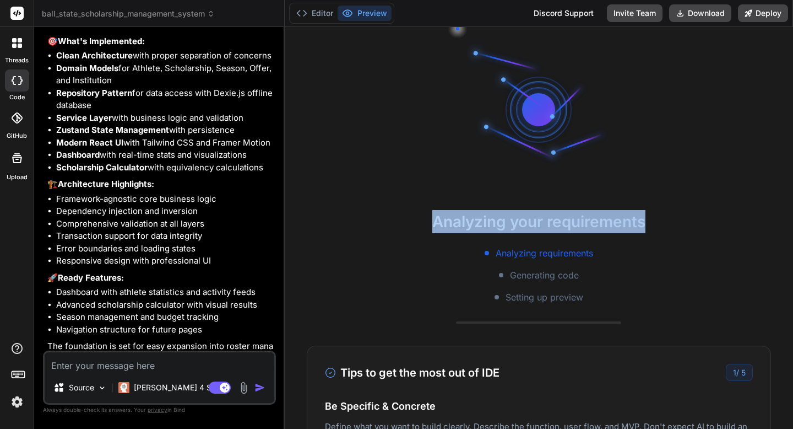
click at [522, 224] on h2 "Analyzing your requirements" at bounding box center [539, 221] width 509 height 23
copy h2 "Analyzing your requirements"
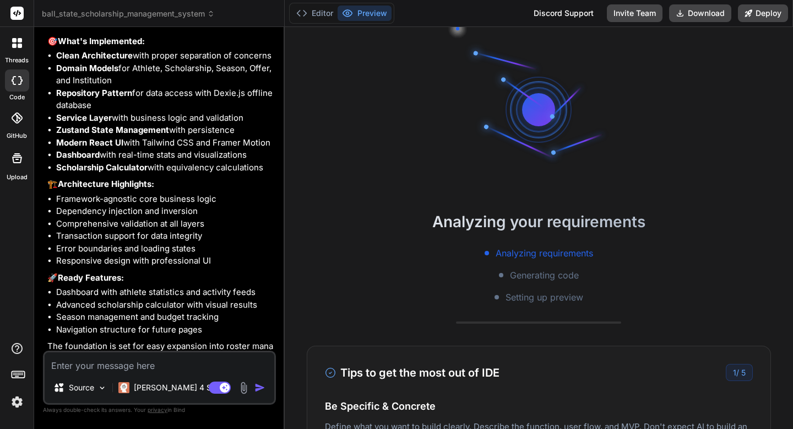
click at [207, 357] on textarea at bounding box center [160, 362] width 230 height 20
type textarea "I"
type textarea "x"
type textarea "It"
type textarea "x"
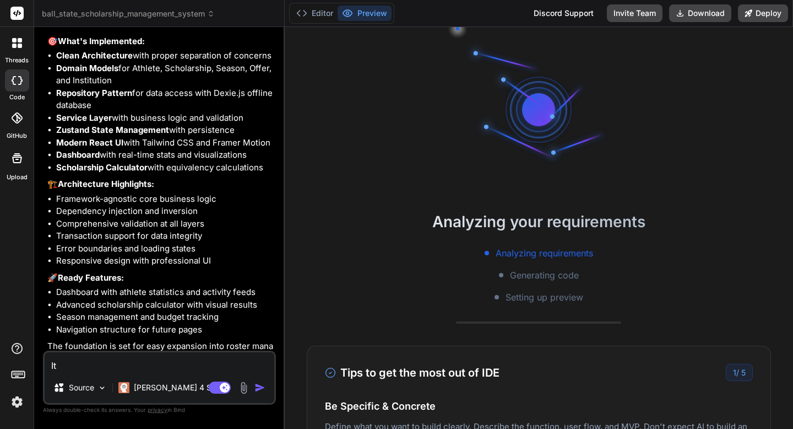
type textarea "It'"
type textarea "x"
type textarea "It's"
type textarea "x"
type textarea "It's"
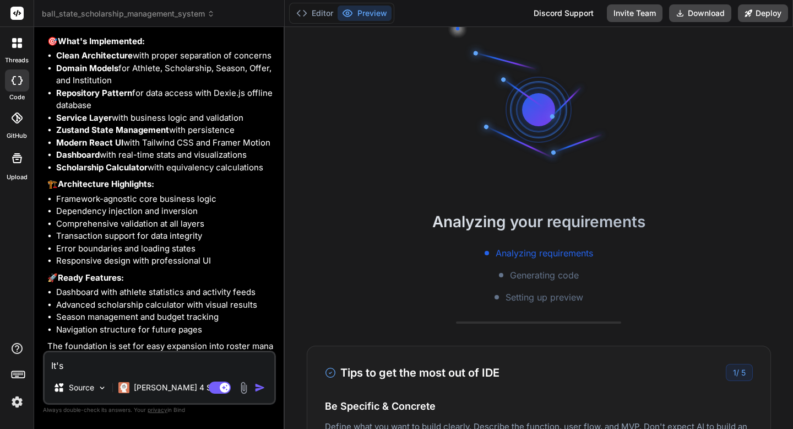
type textarea "x"
type textarea "It's s"
type textarea "x"
type textarea "It's st"
type textarea "x"
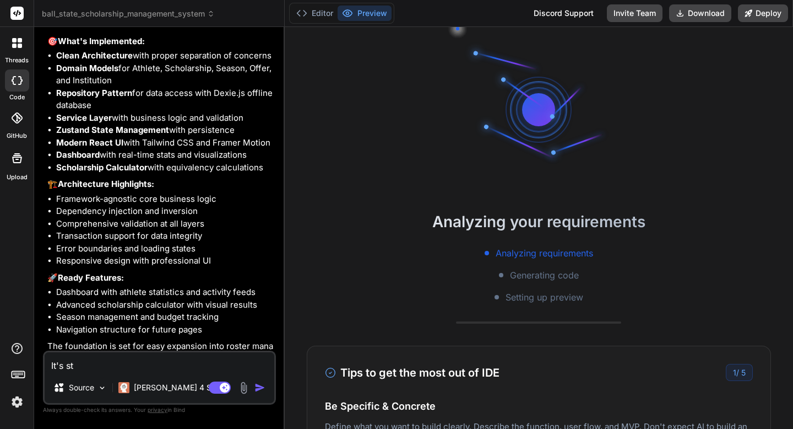
type textarea "It's sti"
type textarea "x"
type textarea "It's stil"
type textarea "x"
type textarea "It's sti"
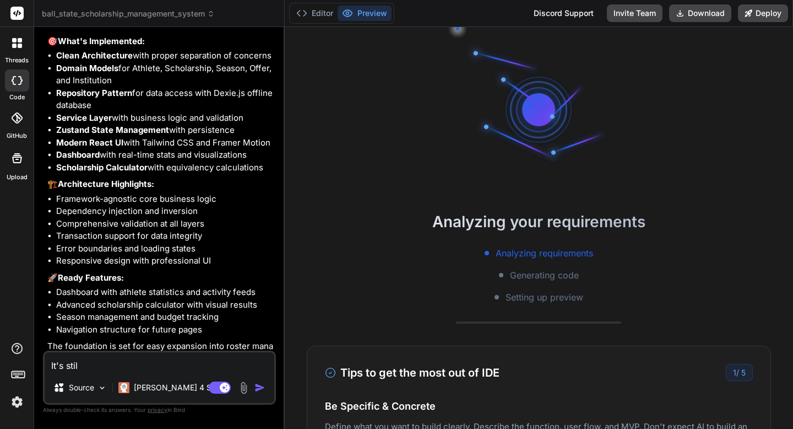
type textarea "x"
type textarea "It's st"
type textarea "x"
type textarea "It's s"
type textarea "x"
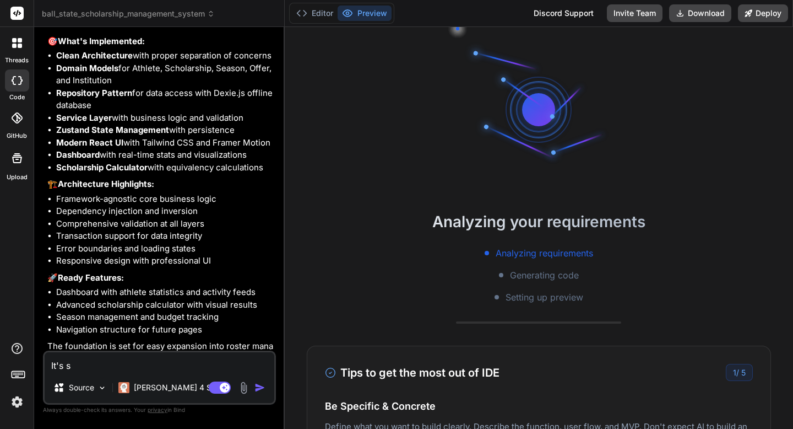
type textarea "It's"
type textarea "x"
type textarea "It's"
type textarea "x"
type textarea "It'"
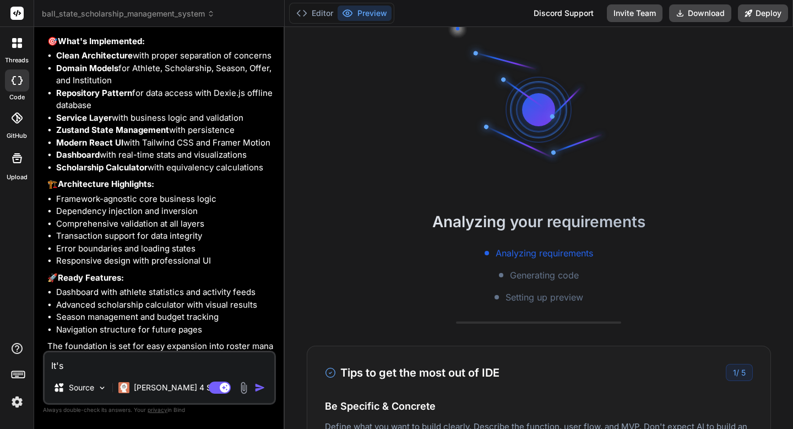
type textarea "x"
type textarea "It"
type textarea "x"
type textarea "I"
type textarea "x"
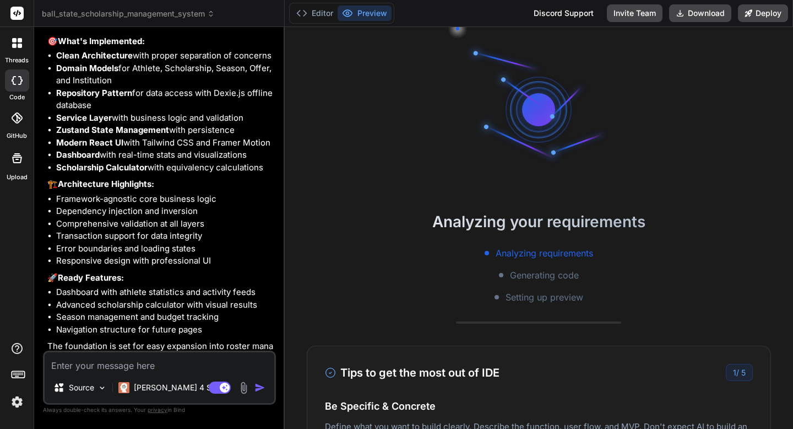
type textarea "x"
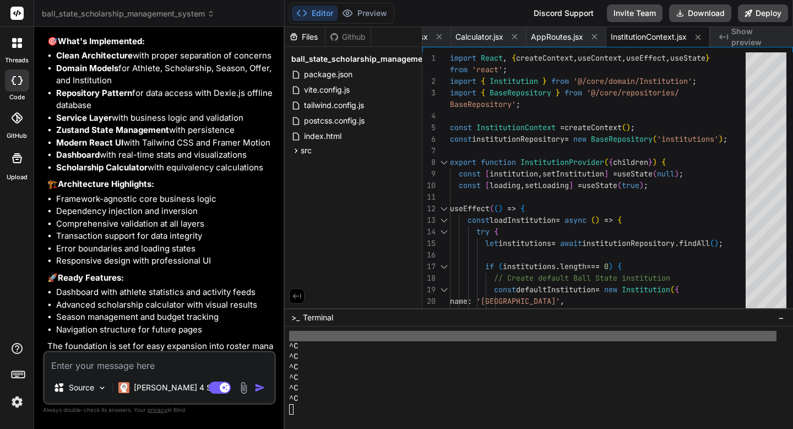
scroll to position [597, 0]
click at [318, 15] on button "Editor" at bounding box center [315, 13] width 46 height 15
click at [72, 366] on textarea at bounding box center [160, 362] width 230 height 20
type textarea "I"
type textarea "x"
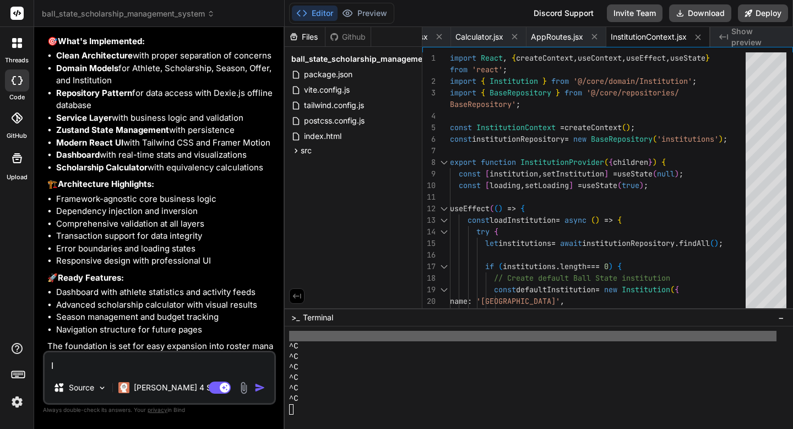
type textarea "I"
type textarea "x"
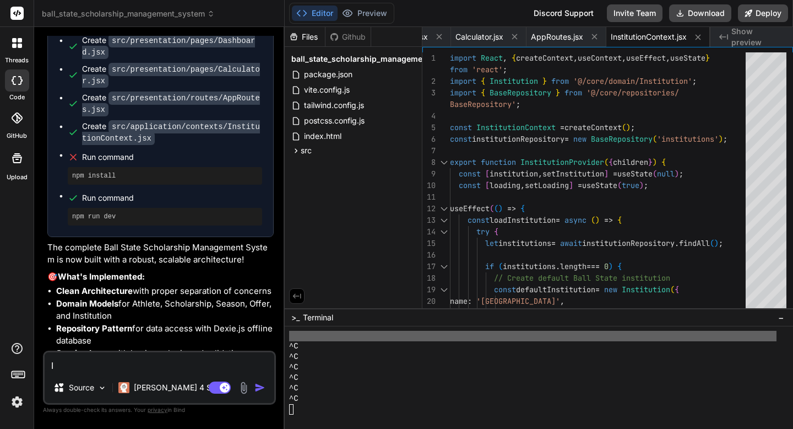
scroll to position [6394, 0]
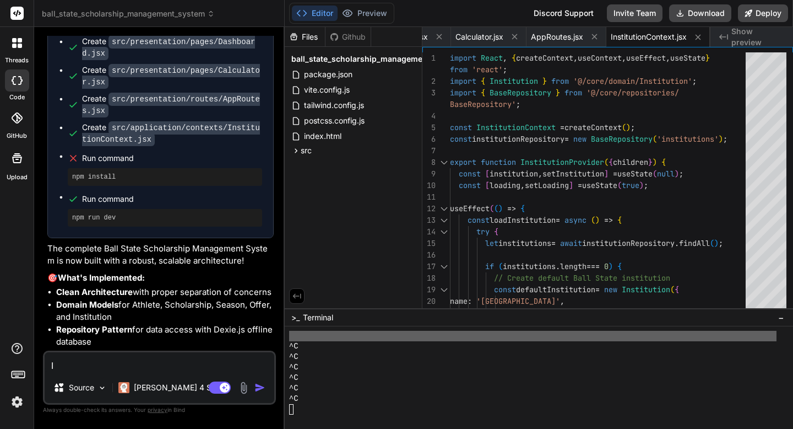
type textarea "I"
drag, startPoint x: 121, startPoint y: 153, endPoint x: 65, endPoint y: 131, distance: 60.2
copy li "Run command npm install"
click at [70, 376] on div "Source" at bounding box center [80, 387] width 62 height 22
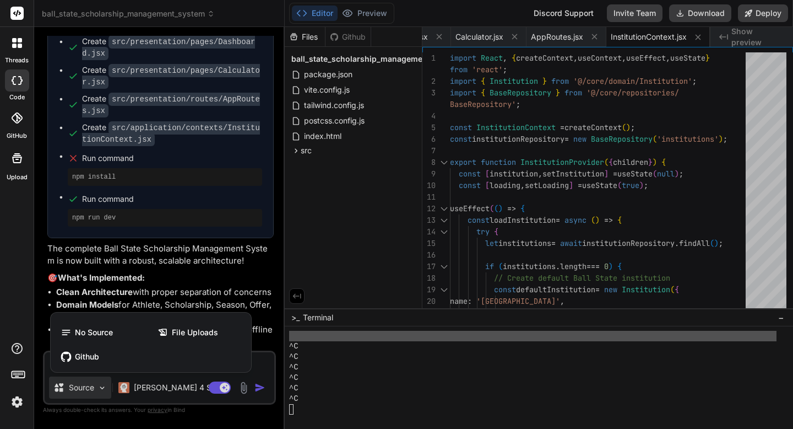
click at [257, 361] on div at bounding box center [396, 214] width 793 height 429
type textarea "x"
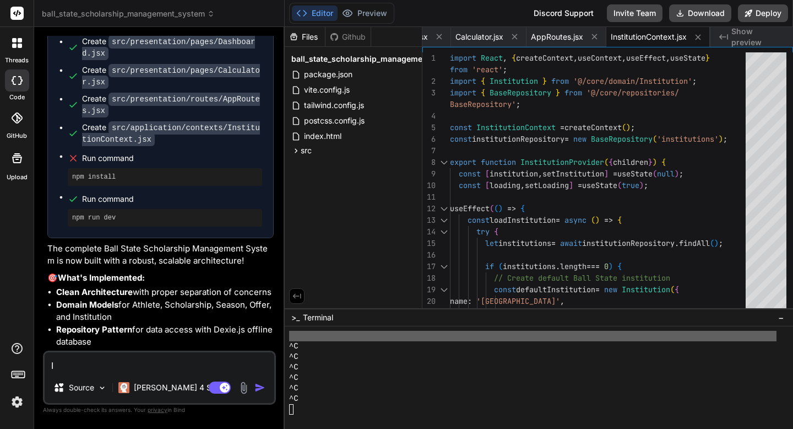
click at [208, 363] on textarea "I" at bounding box center [160, 362] width 230 height 20
paste textarea "Run command npm install"
type textarea "Run command npm install"
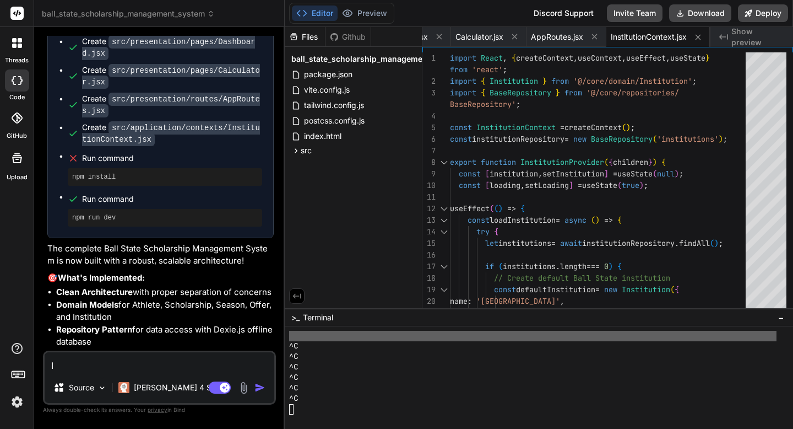
type textarea "x"
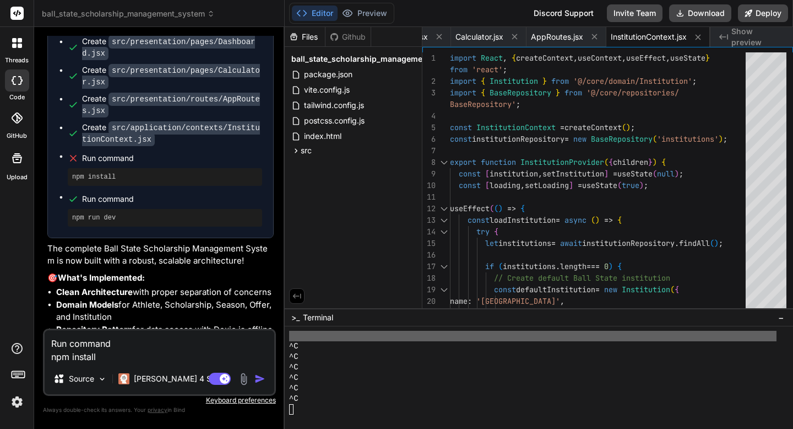
click at [50, 356] on textarea "Run command npm install" at bounding box center [160, 346] width 230 height 33
type textarea "Run commandnpm install"
type textarea "x"
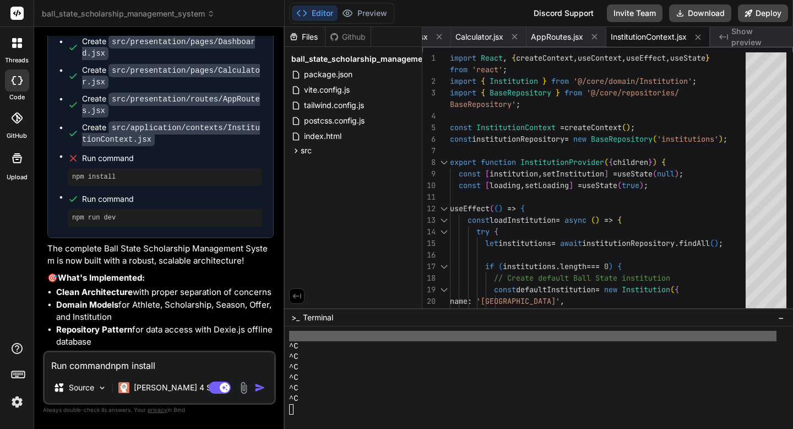
type textarea "Run command npm install"
type textarea "x"
click at [168, 365] on textarea "Run command npm install" at bounding box center [160, 362] width 230 height 20
type textarea "Run command npm install"
type textarea "x"
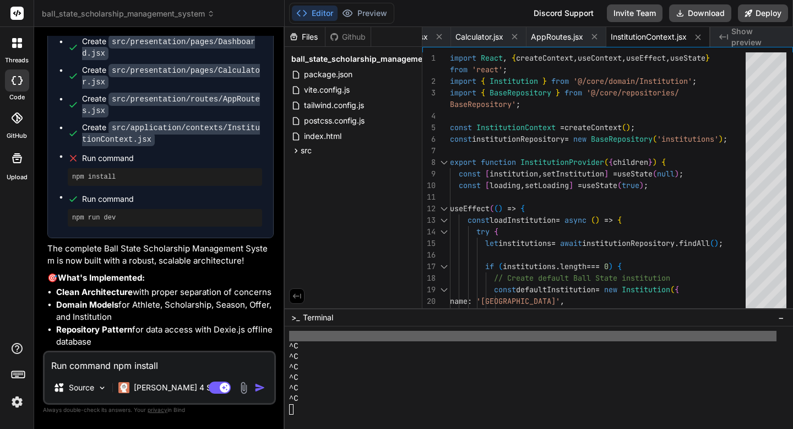
type textarea "Run command npm install F"
type textarea "x"
type textarea "Run command npm install Fa"
type textarea "x"
type textarea "Run command npm install Fai"
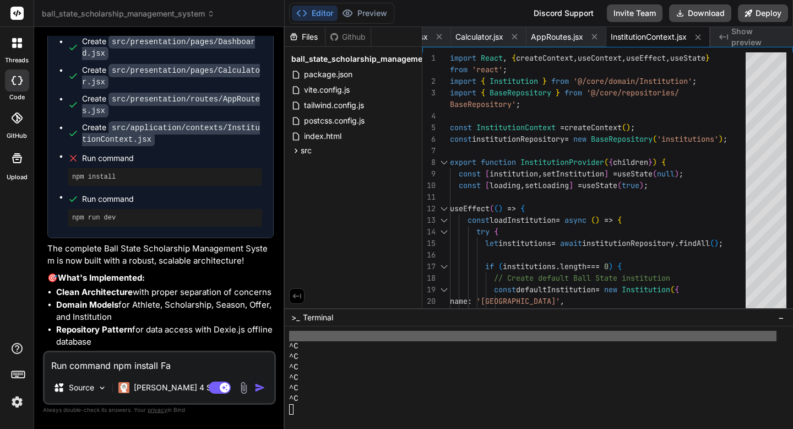
type textarea "x"
type textarea "Run command npm install Fail"
type textarea "x"
type textarea "Run command npm install [PERSON_NAME]"
type textarea "x"
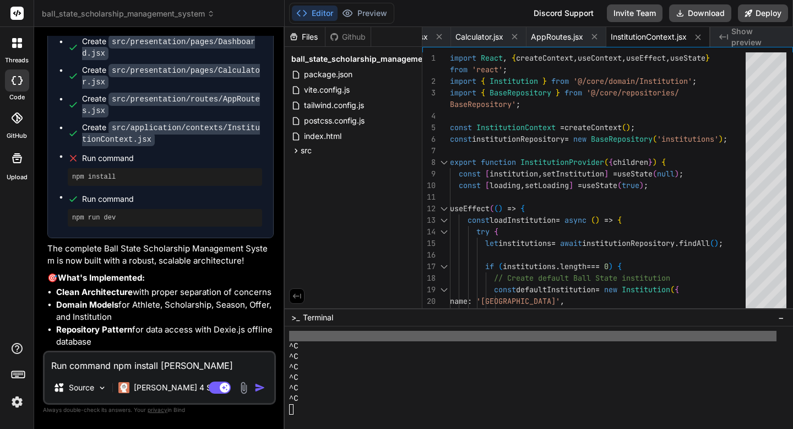
type textarea "Run command npm install Failed"
type textarea "x"
type textarea "Run command npm install Failed"
type textarea "x"
type textarea "Run command npm install Failed"
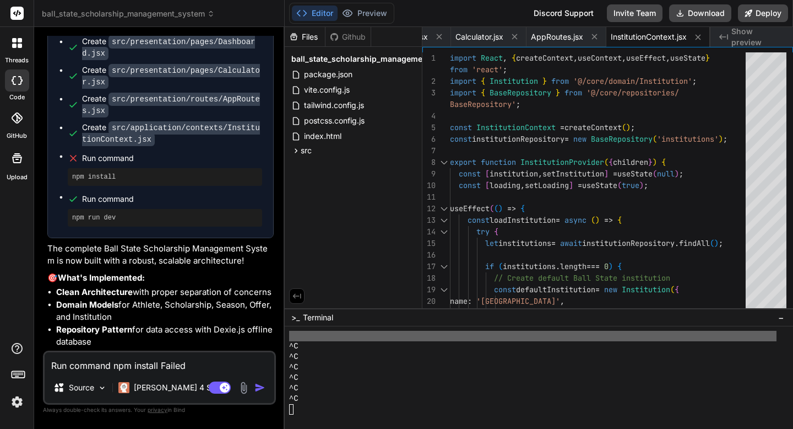
type textarea "x"
type textarea "Run command npm install Failed:"
type textarea "x"
type textarea "Run command npm install Failed:"
type textarea "x"
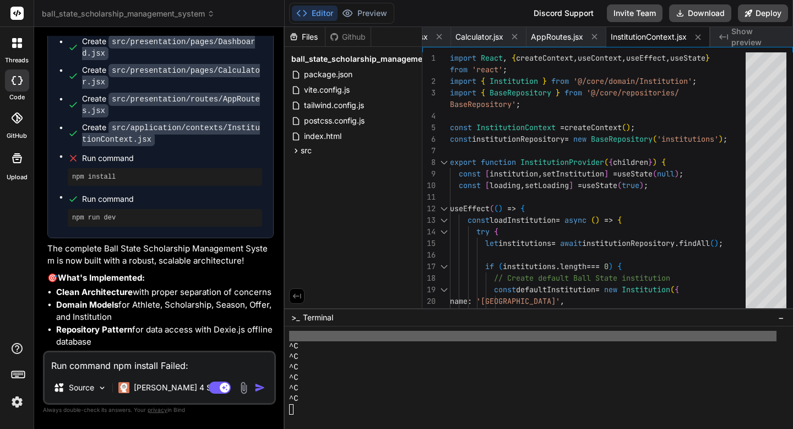
type textarea "Run command npm install Failed: P"
type textarea "x"
type textarea "Run command npm install Failed: Pl"
type textarea "x"
type textarea "Run command npm install Failed: Ple"
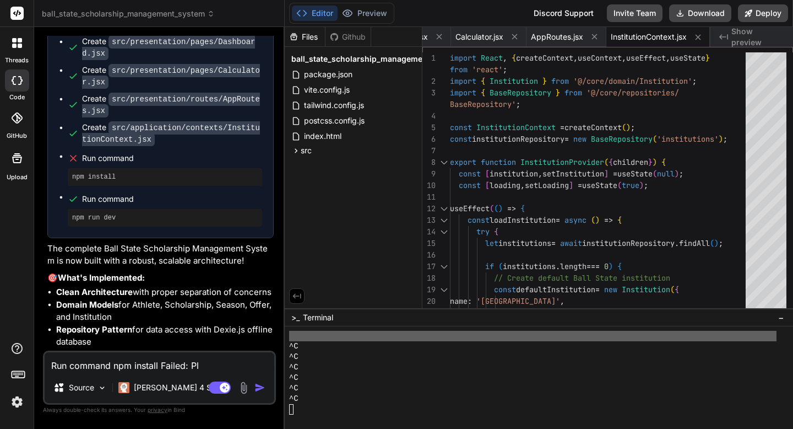
type textarea "x"
type textarea "Run command npm install Failed: Plea"
type textarea "x"
type textarea "Run command npm install Failed: Pleas"
type textarea "x"
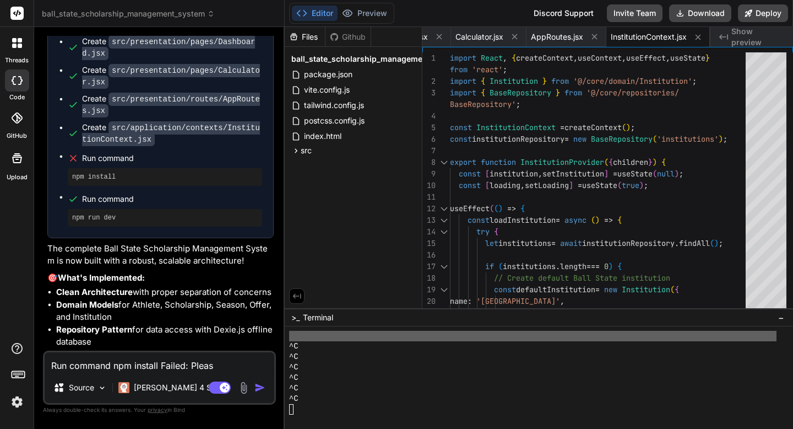
type textarea "Run command npm install Failed: Please"
type textarea "x"
type textarea "Run command npm install Failed: Please"
type textarea "x"
type textarea "Run command npm install Failed: Please f"
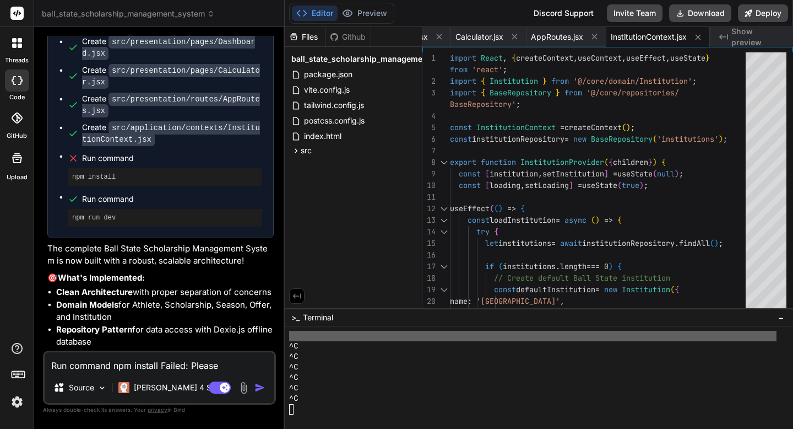
type textarea "x"
type textarea "Run command npm install Failed: Please fi"
type textarea "x"
type textarea "Run command npm install Failed: Please fix"
type textarea "x"
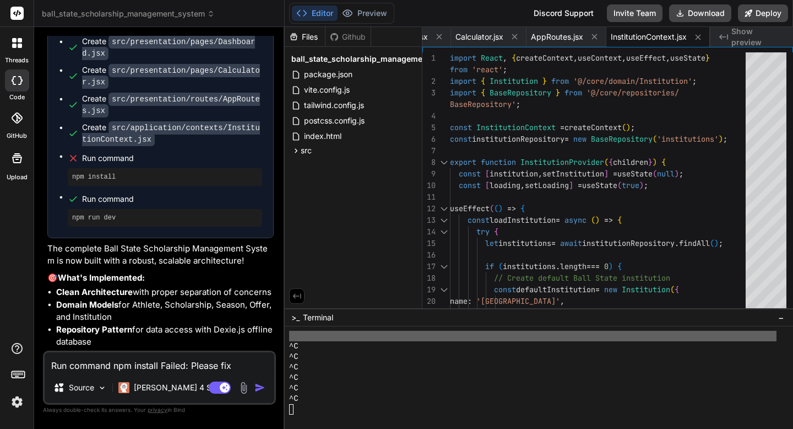
type textarea "Run command npm install Failed: Please fix"
type textarea "x"
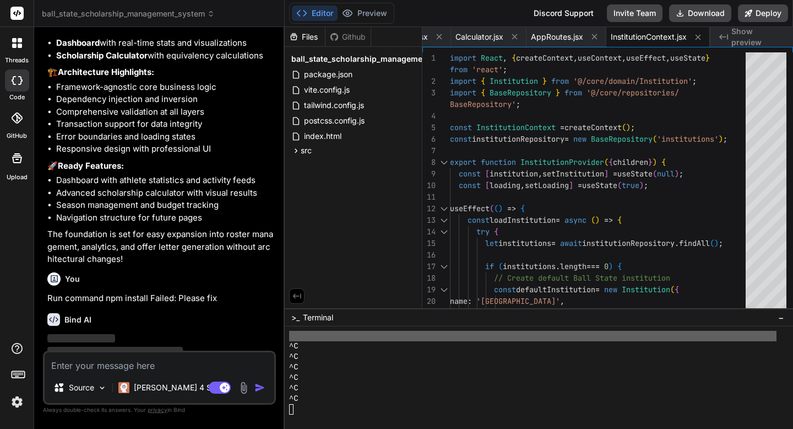
scroll to position [6745, 0]
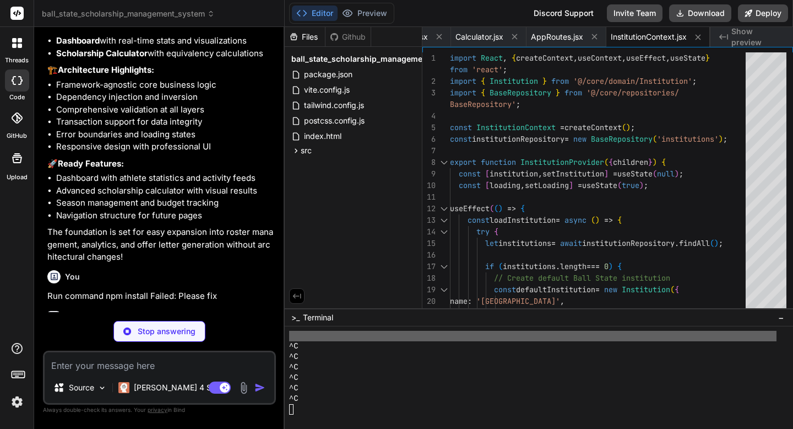
type textarea "x"
type textarea ""@testing-library/react": "^13.4.0", "@testing-library/jest-dom": "^6.1.2", "vi…"
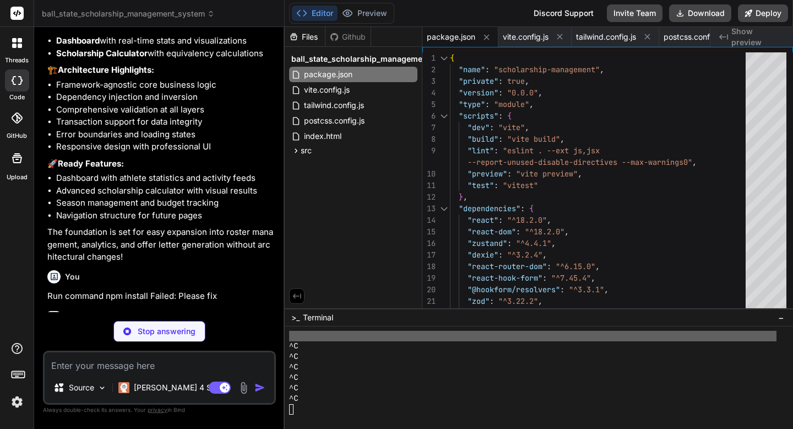
type textarea "x"
type textarea "}) } ), { name: 'AthleteStore' } ) );"
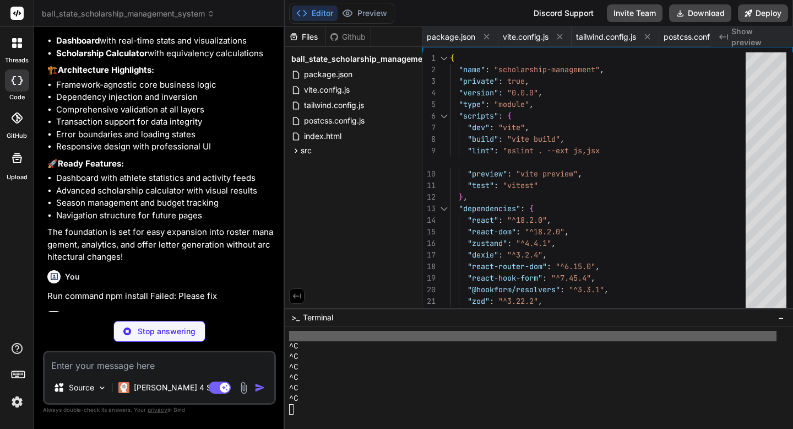
type textarea "x"
type textarea "} ), { name: 'SeasonStore' } ) );"
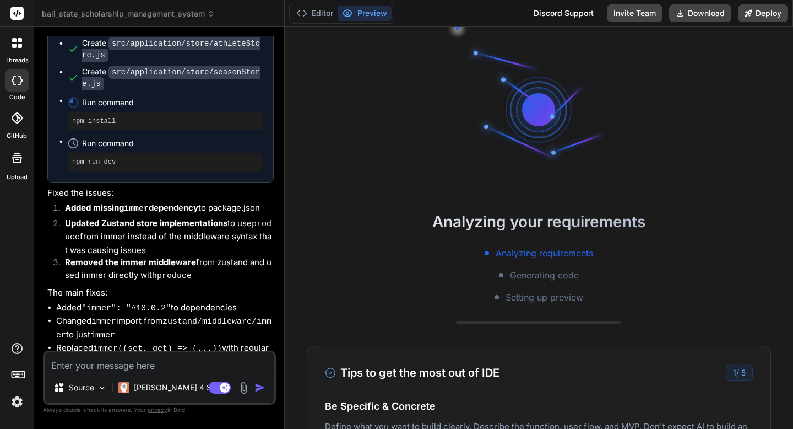
scroll to position [7177, 0]
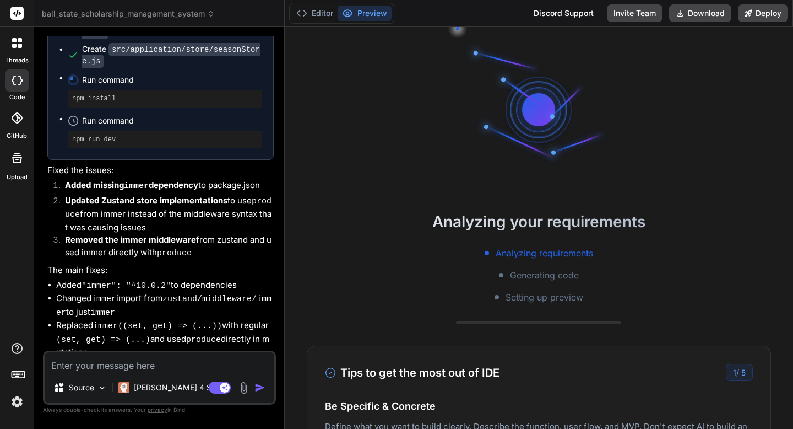
type textarea "x"
